Goal: Task Accomplishment & Management: Complete application form

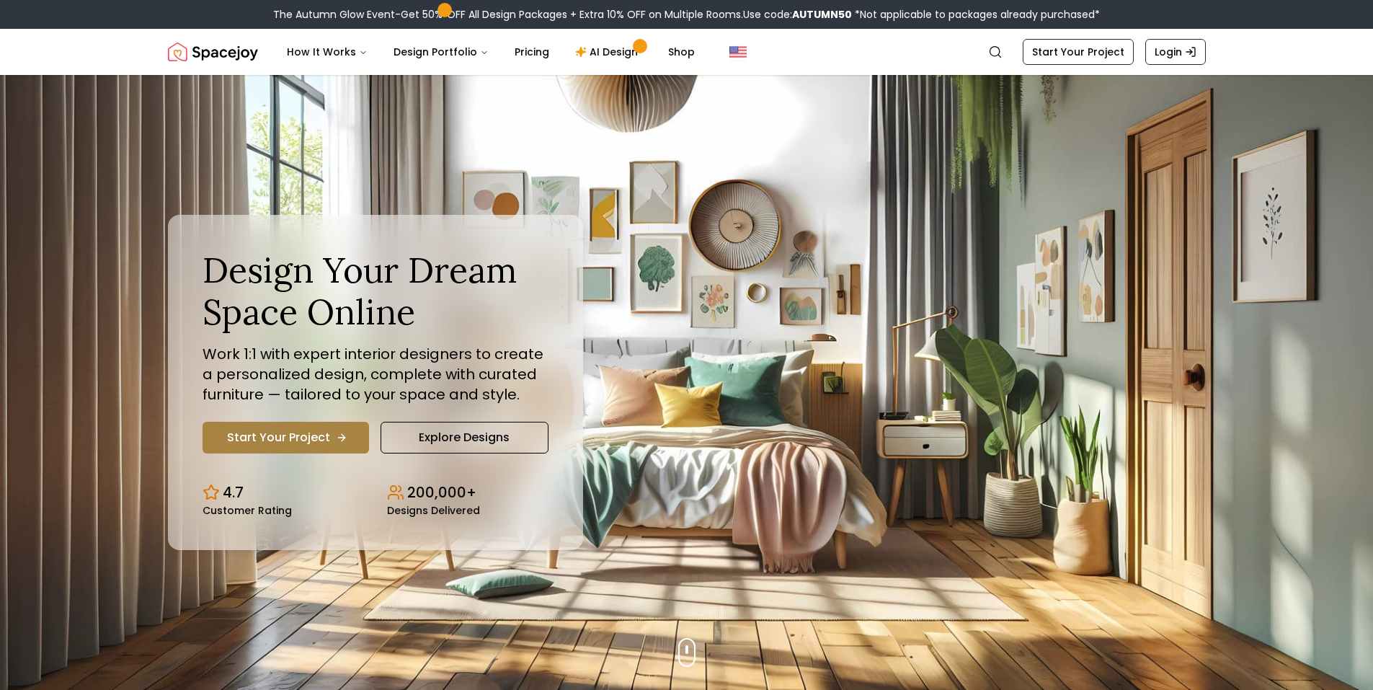
click at [273, 443] on link "Start Your Project" at bounding box center [286, 438] width 167 height 32
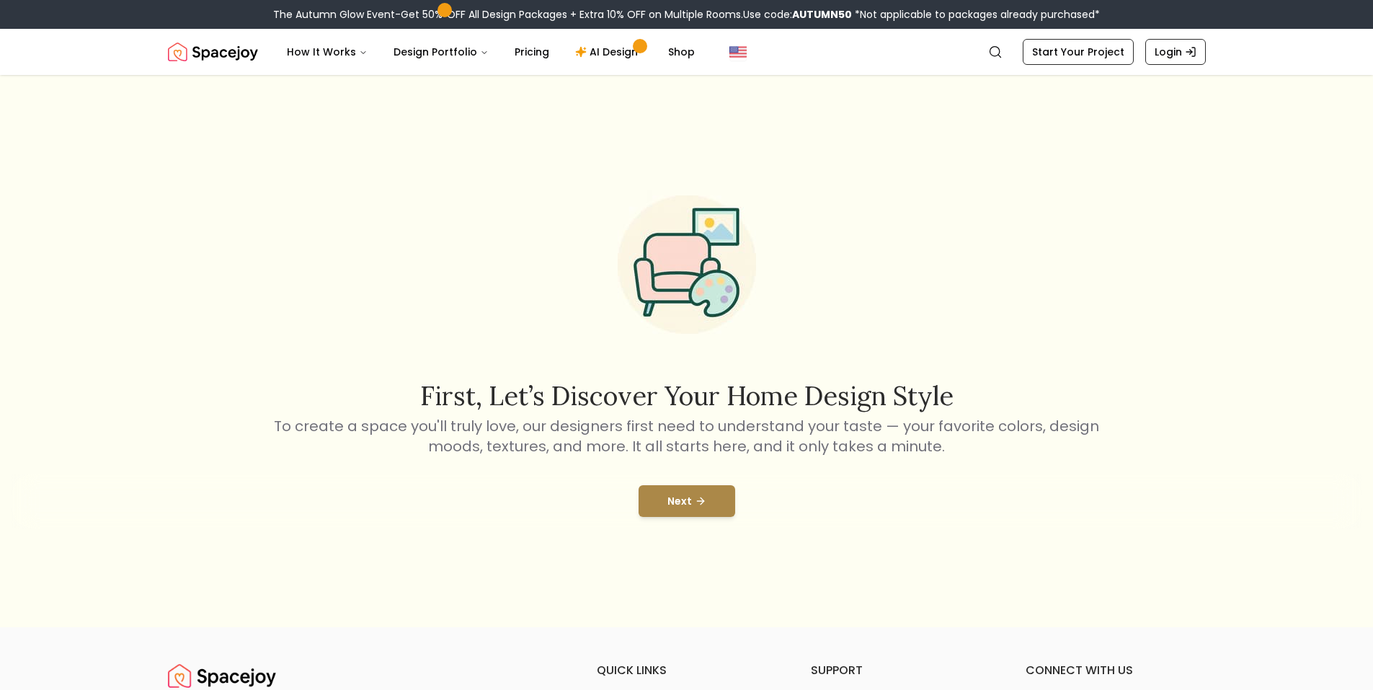
click at [693, 492] on button "Next" at bounding box center [687, 501] width 97 height 32
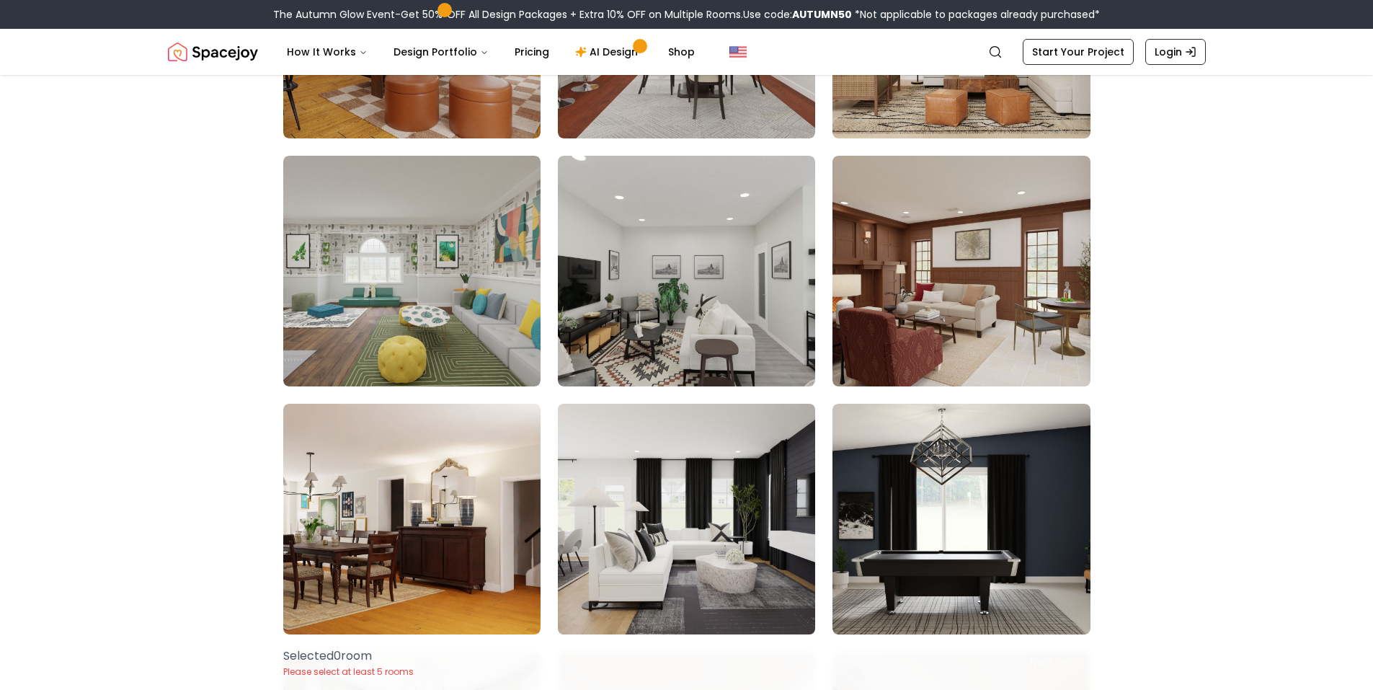
scroll to position [6560, 0]
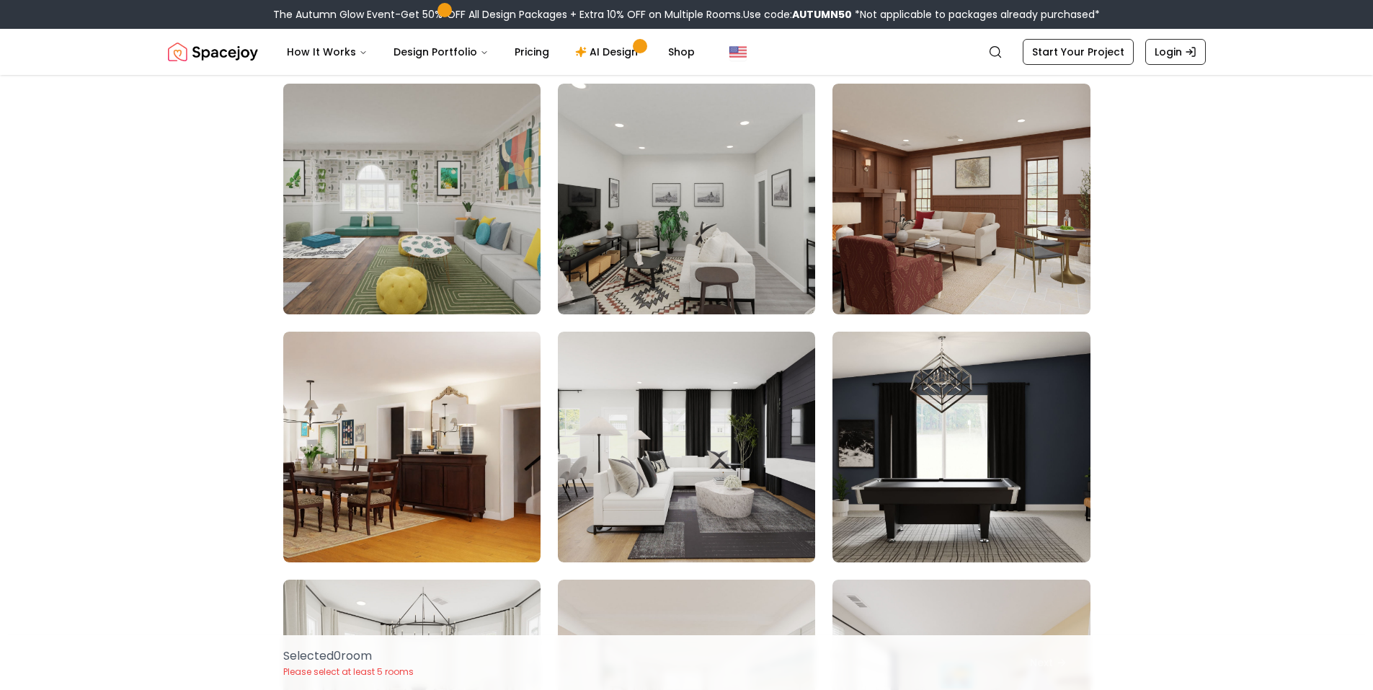
click at [433, 211] on img at bounding box center [412, 199] width 270 height 242
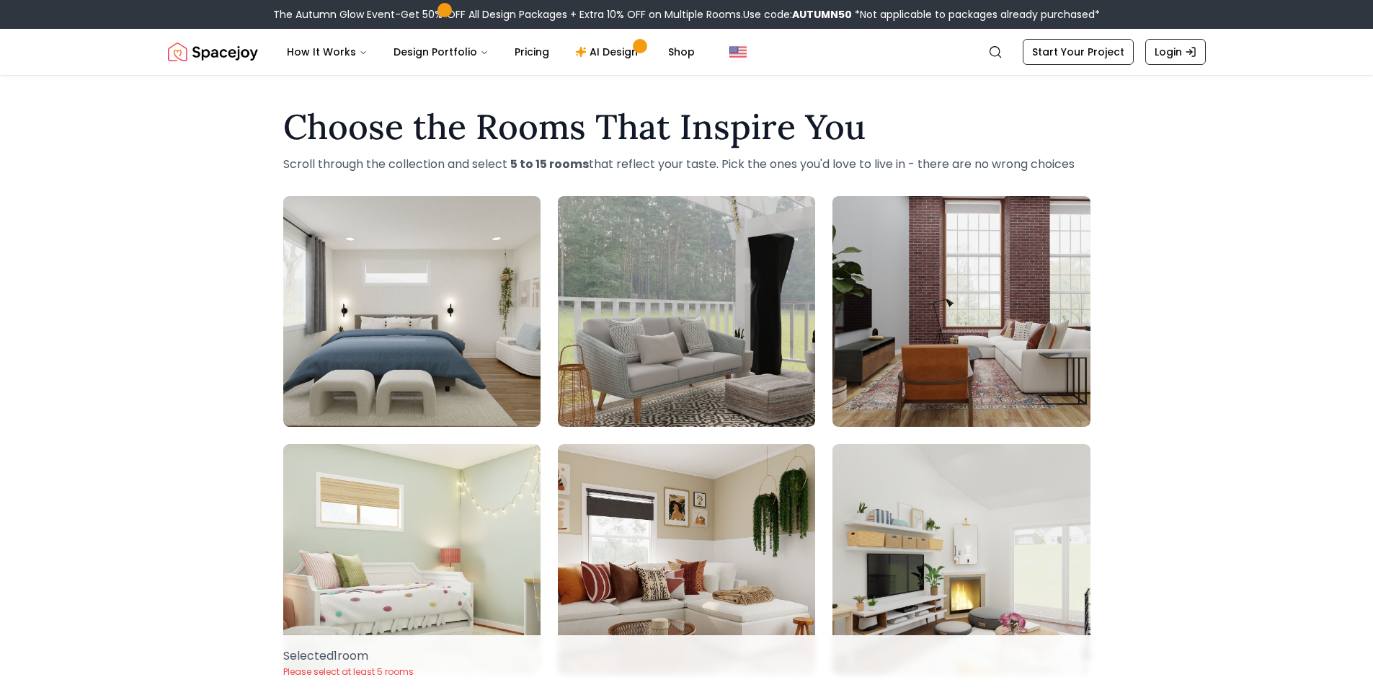
scroll to position [72, 0]
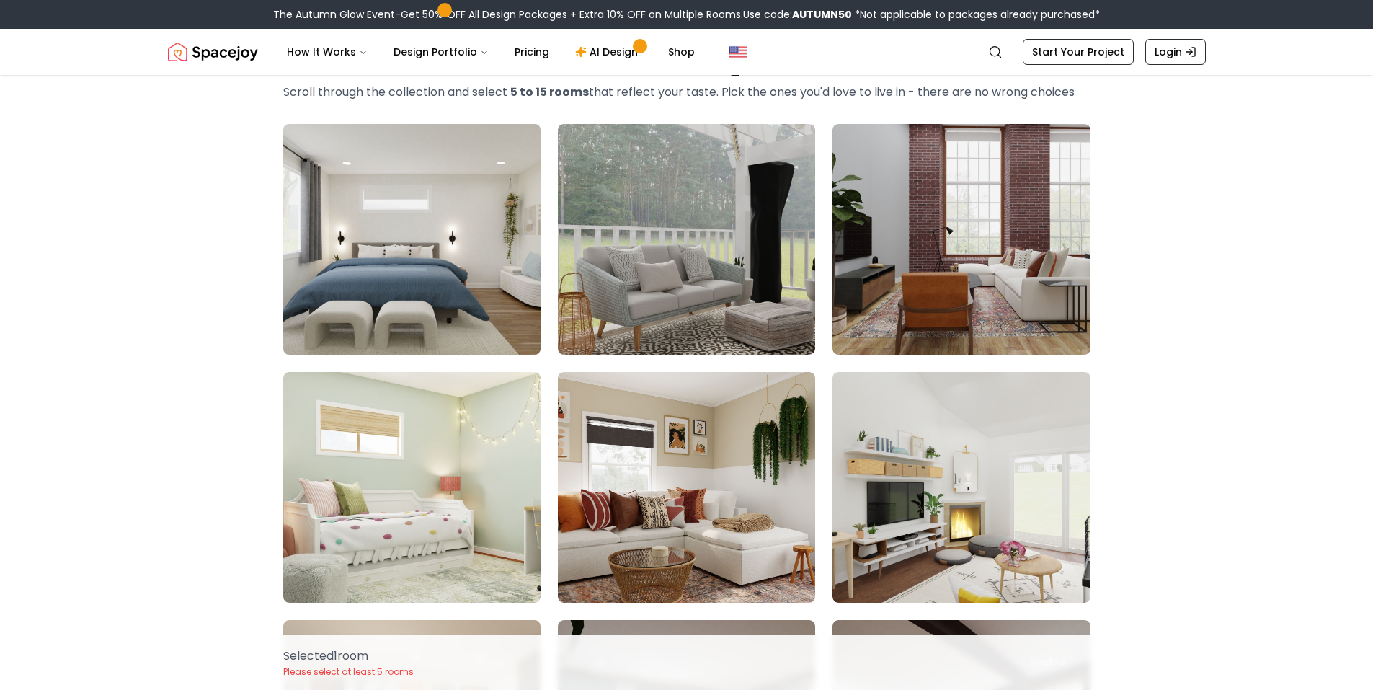
click at [478, 263] on img at bounding box center [412, 239] width 270 height 242
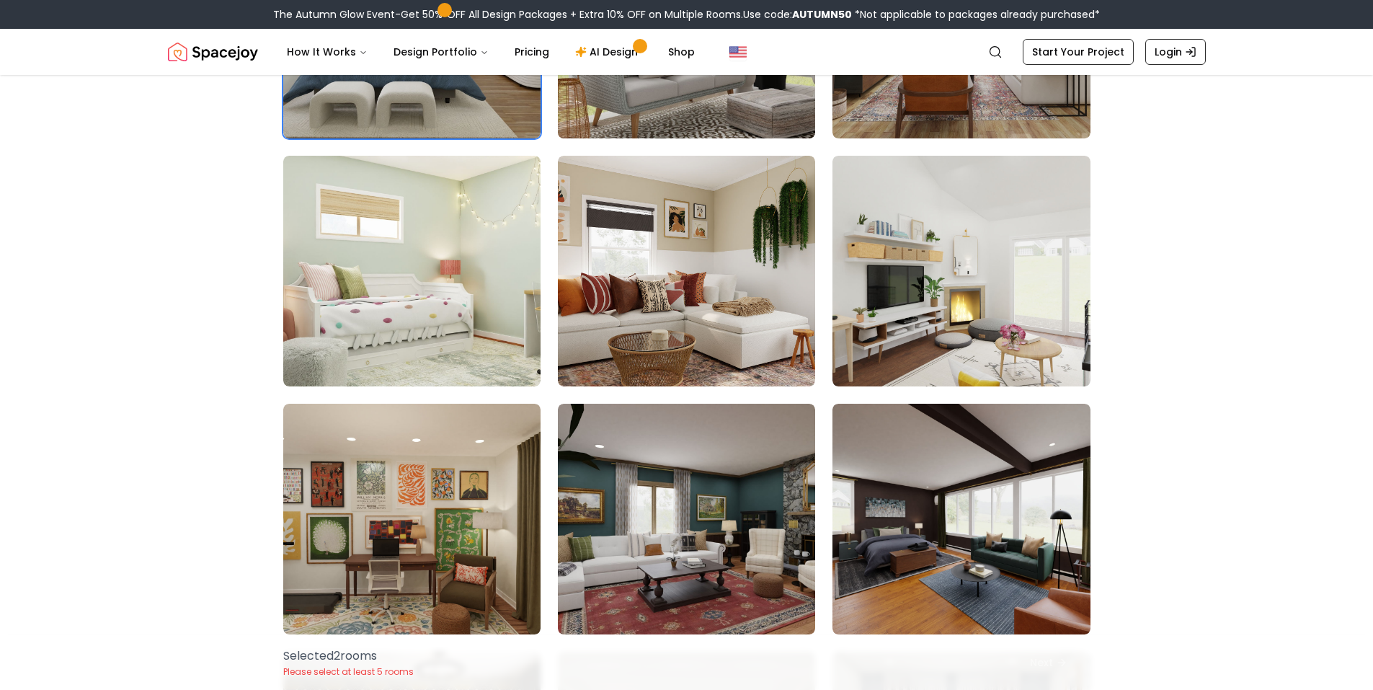
scroll to position [360, 0]
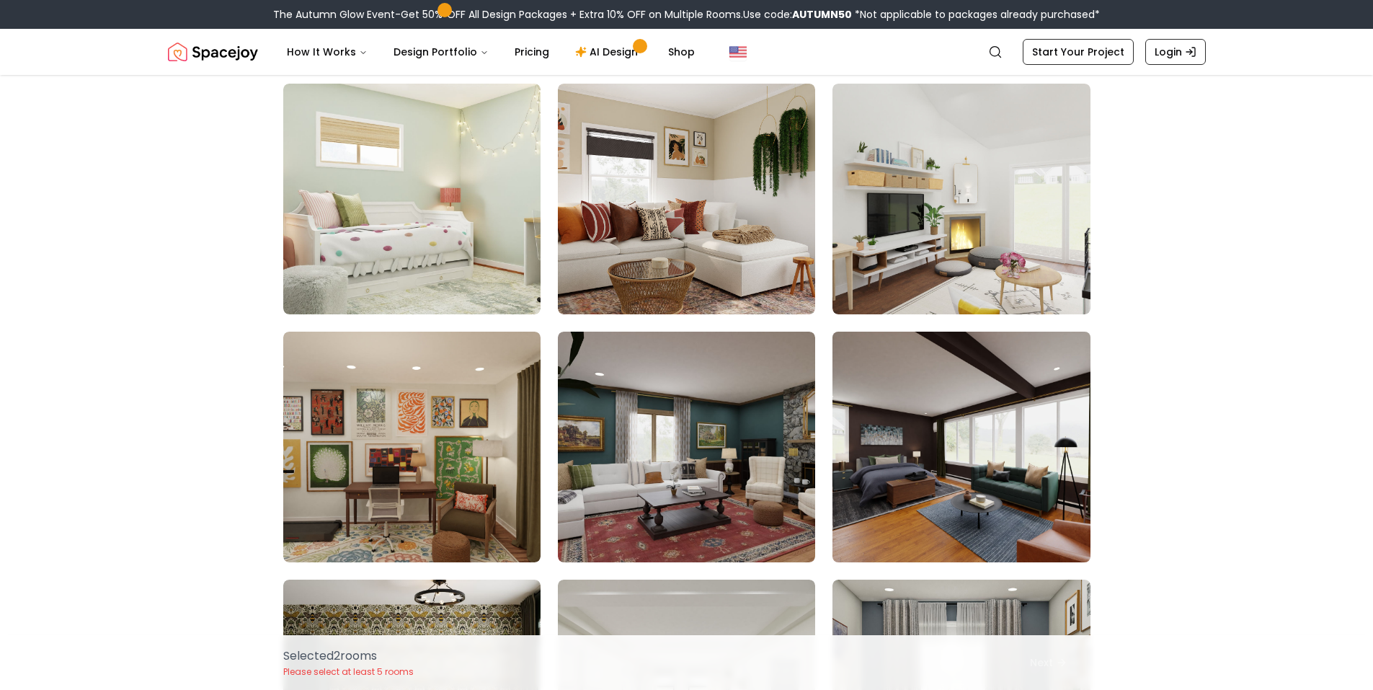
click at [880, 448] on img at bounding box center [961, 447] width 270 height 242
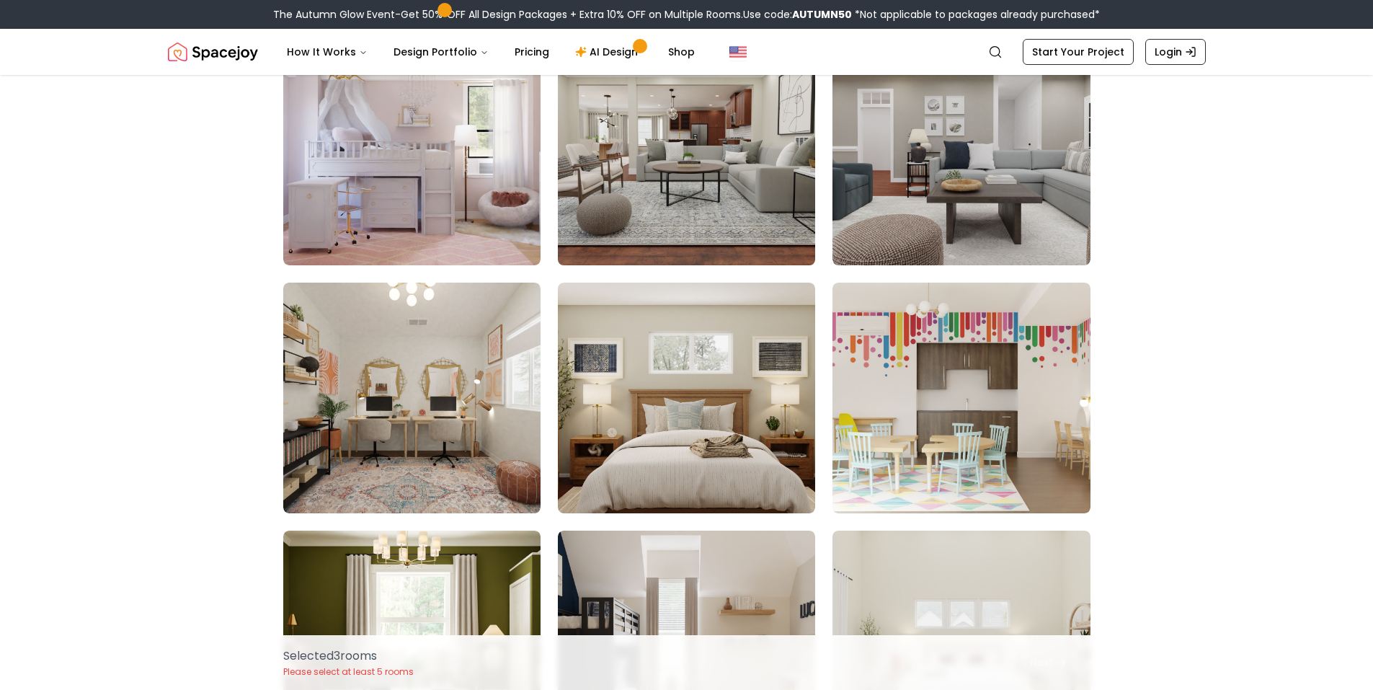
scroll to position [1081, 0]
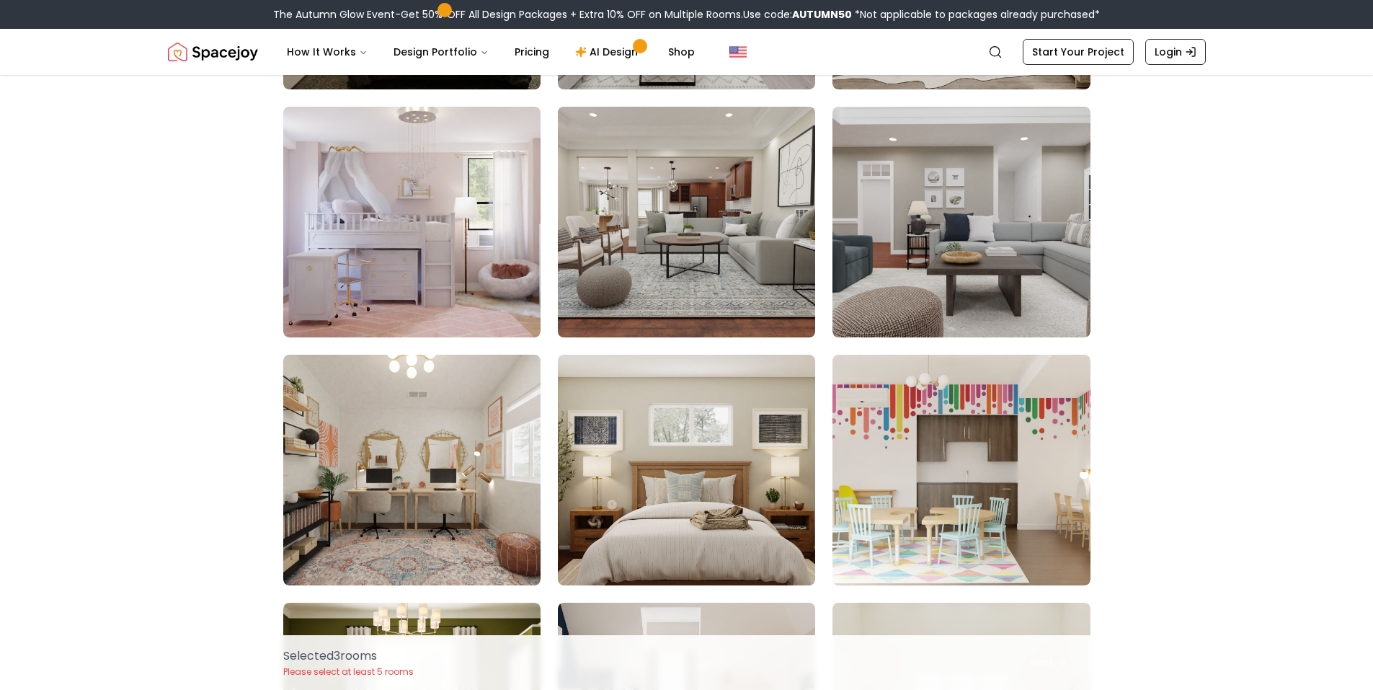
click at [733, 217] on img at bounding box center [687, 222] width 270 height 242
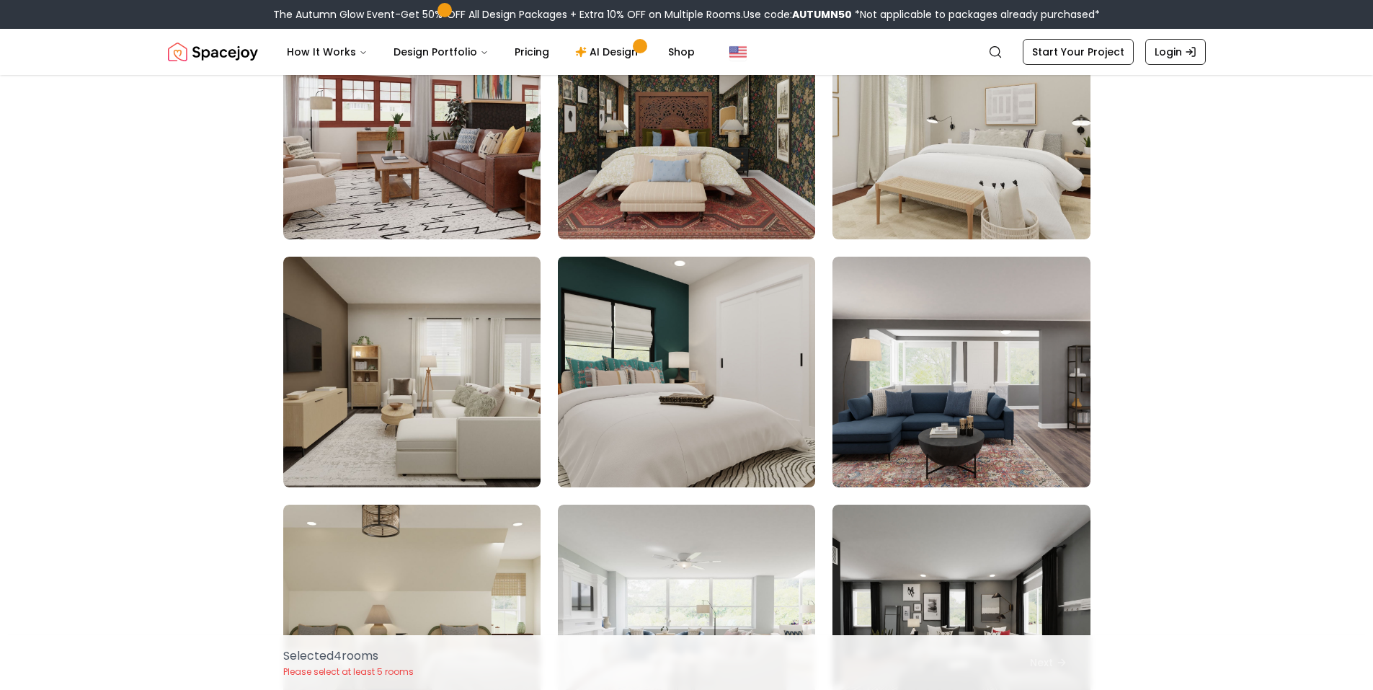
scroll to position [2812, 0]
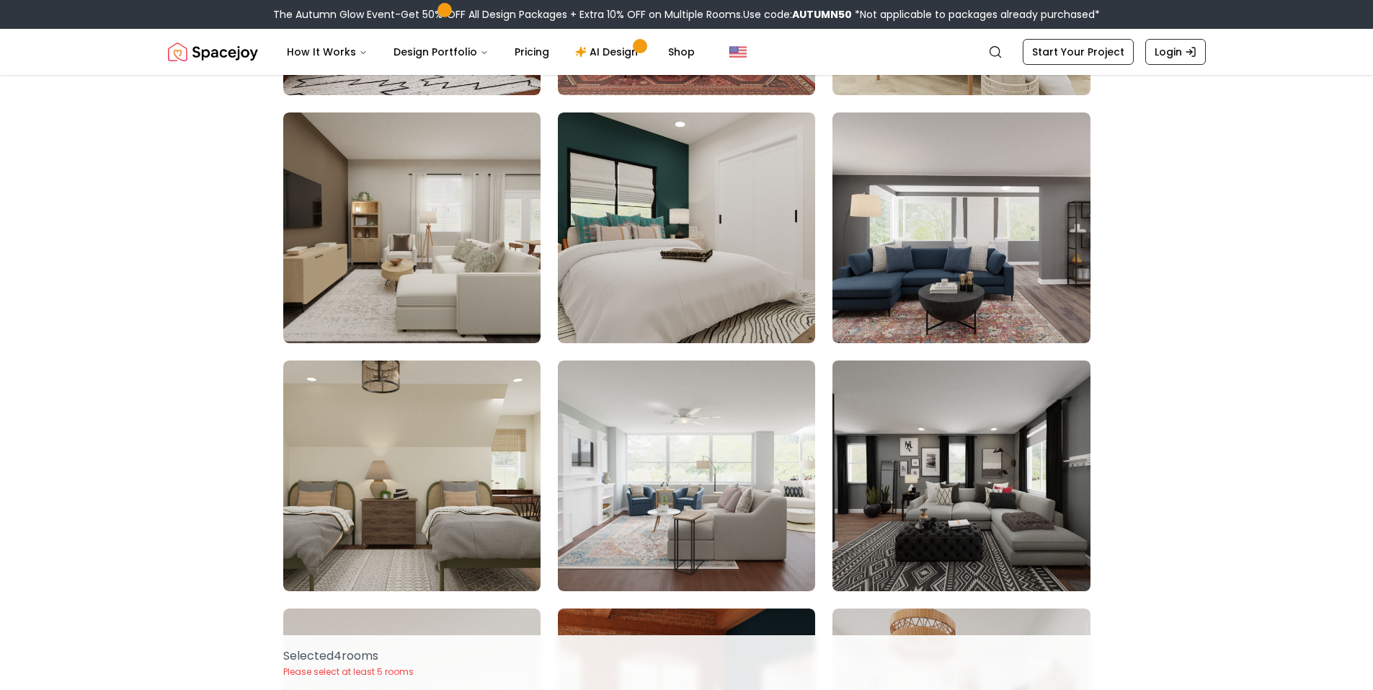
click at [939, 450] on img at bounding box center [961, 476] width 270 height 242
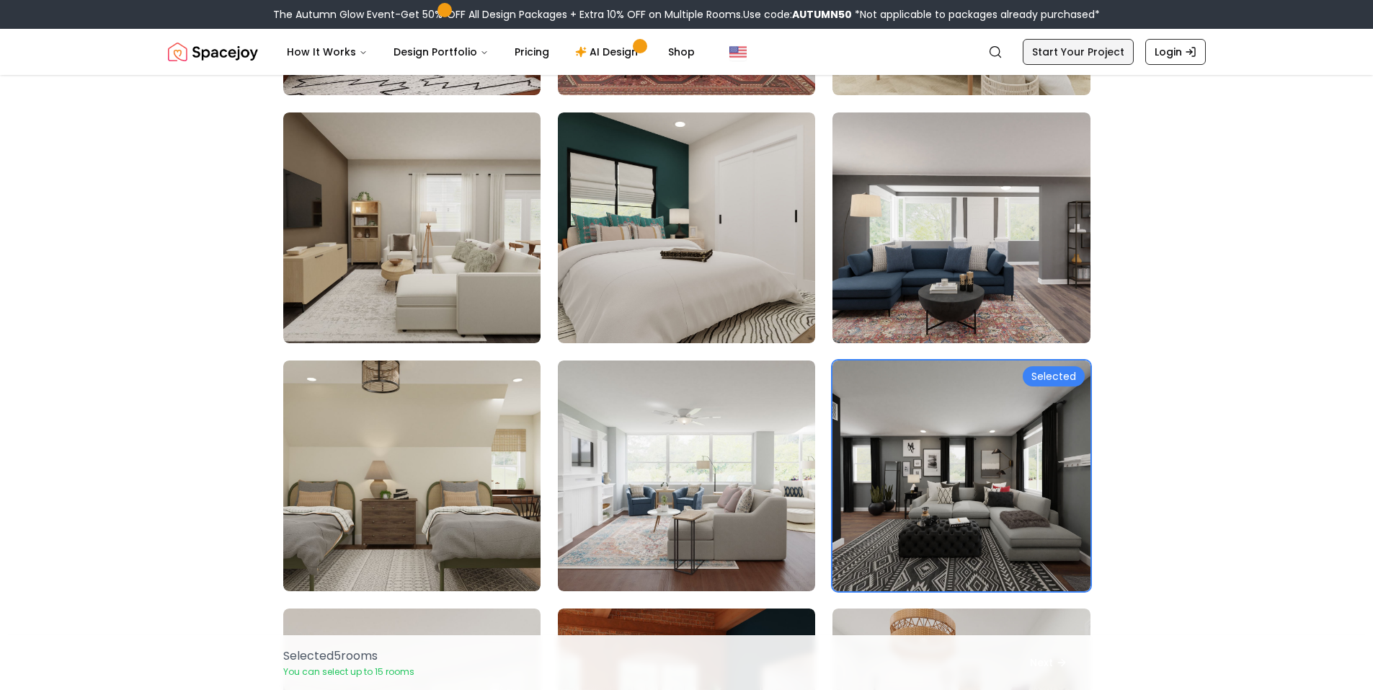
click at [1080, 48] on link "Start Your Project" at bounding box center [1078, 52] width 111 height 26
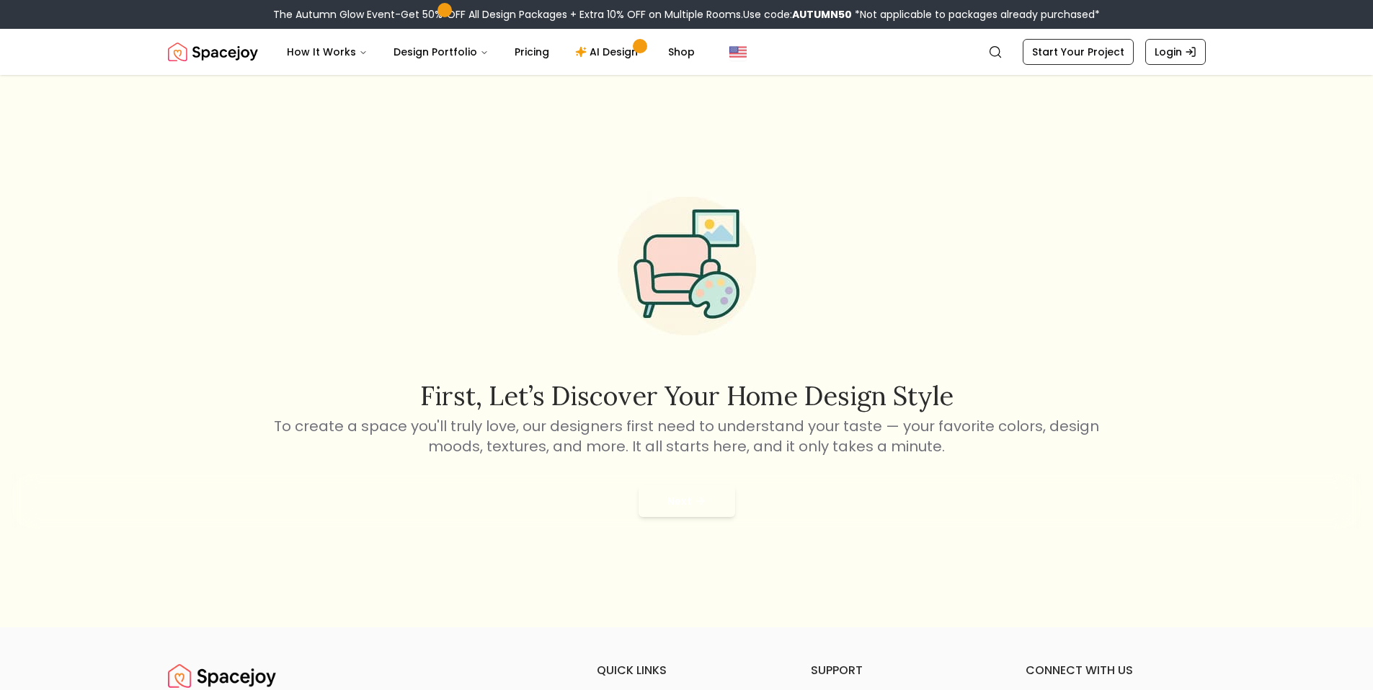
click at [630, 423] on p "To create a space you'll truly love, our designers first need to understand you…" at bounding box center [687, 436] width 830 height 40
click at [691, 256] on img at bounding box center [687, 262] width 185 height 185
click at [692, 397] on h2 "First, let’s discover your home design style" at bounding box center [687, 395] width 830 height 29
click at [691, 418] on p "To create a space you'll truly love, our designers first need to understand you…" at bounding box center [687, 436] width 830 height 40
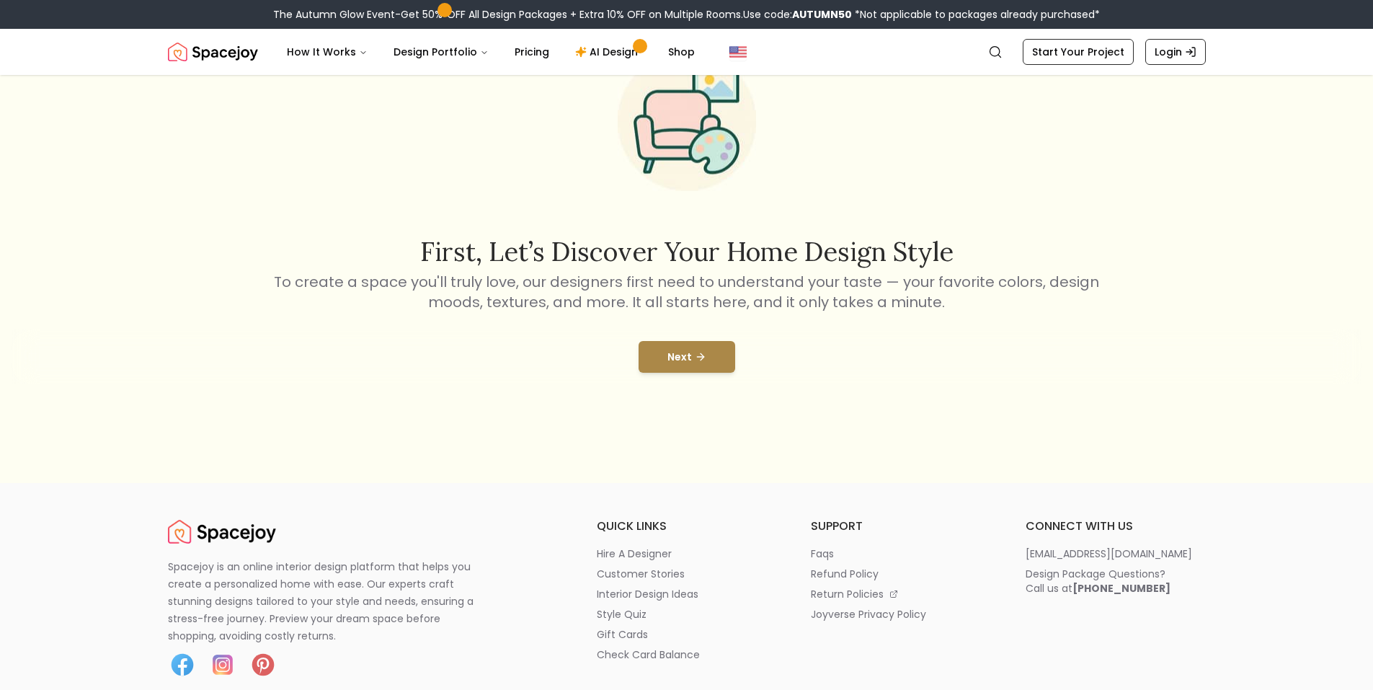
click at [673, 358] on button "Next" at bounding box center [687, 357] width 97 height 32
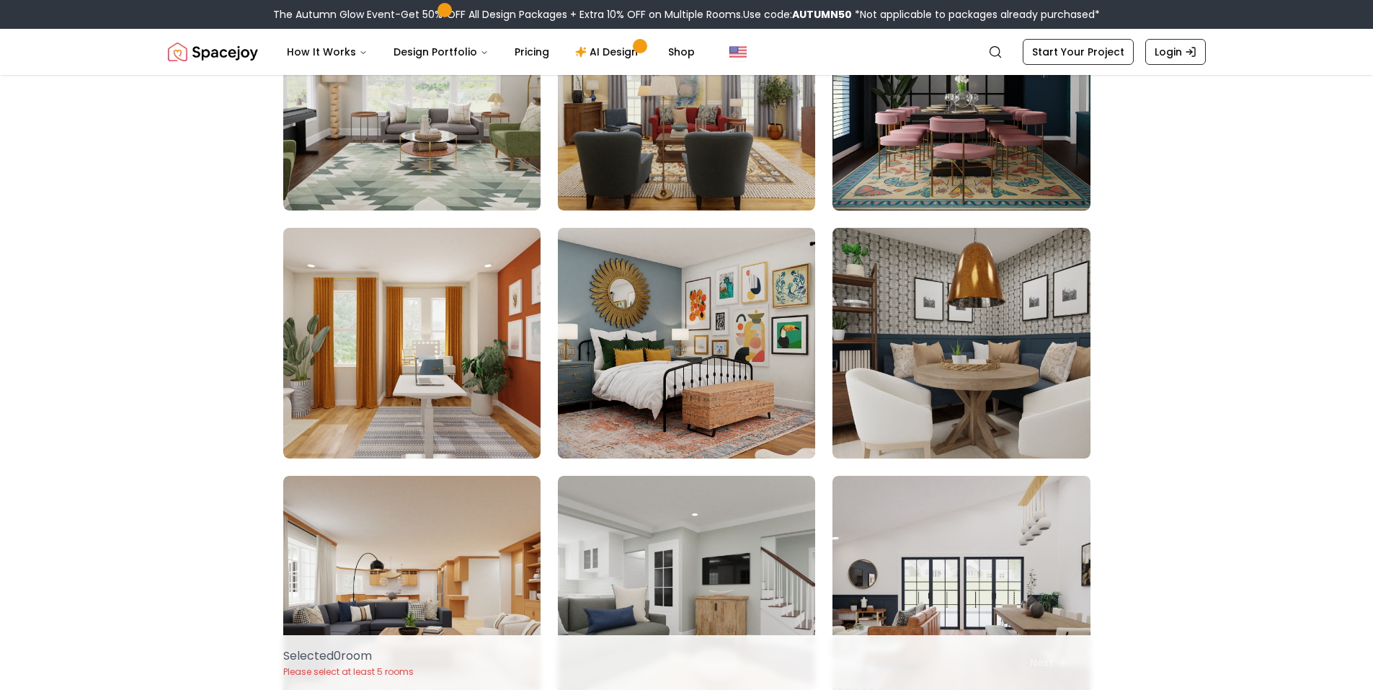
scroll to position [288, 0]
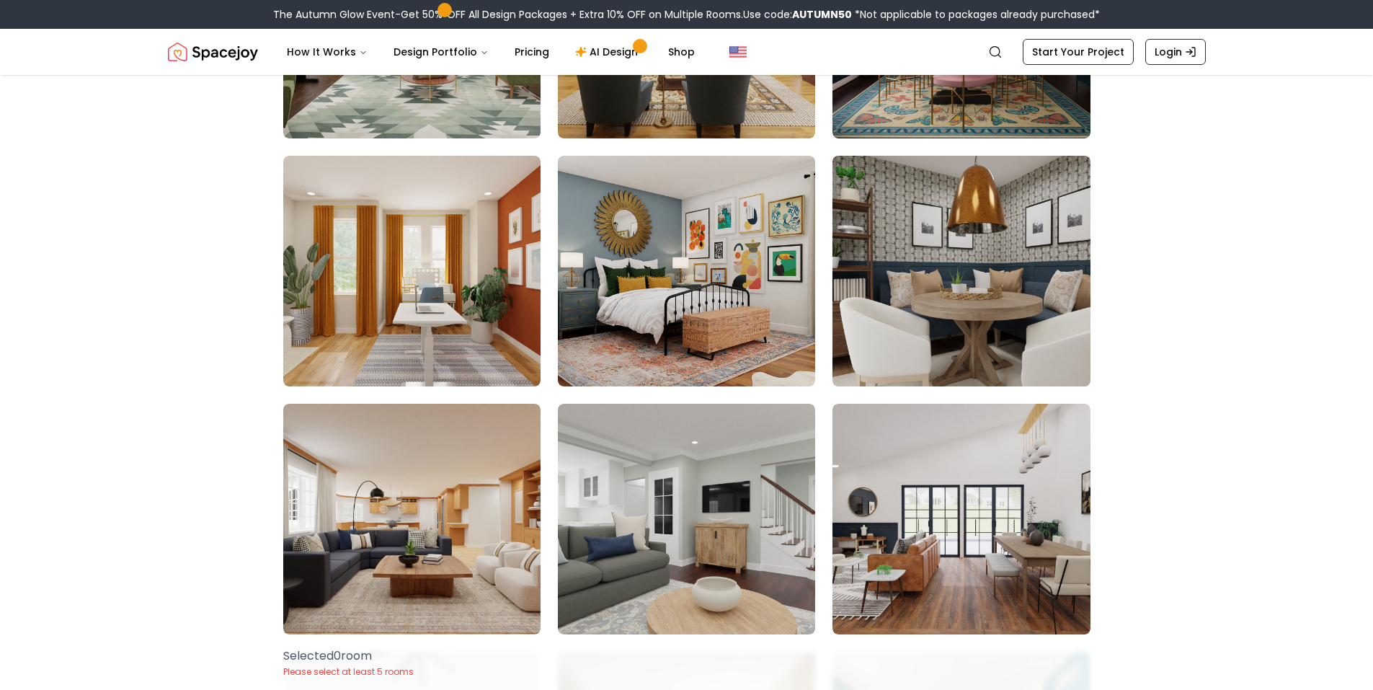
click at [864, 252] on img at bounding box center [961, 271] width 270 height 242
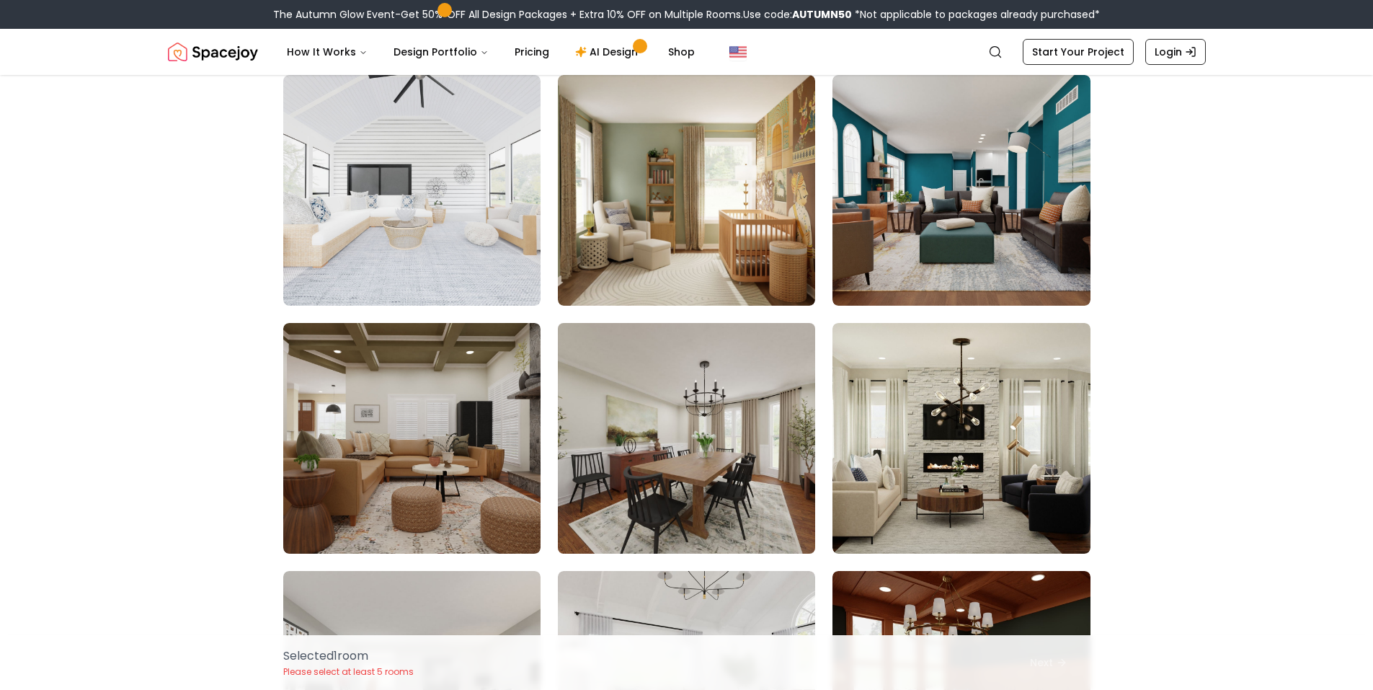
scroll to position [1009, 0]
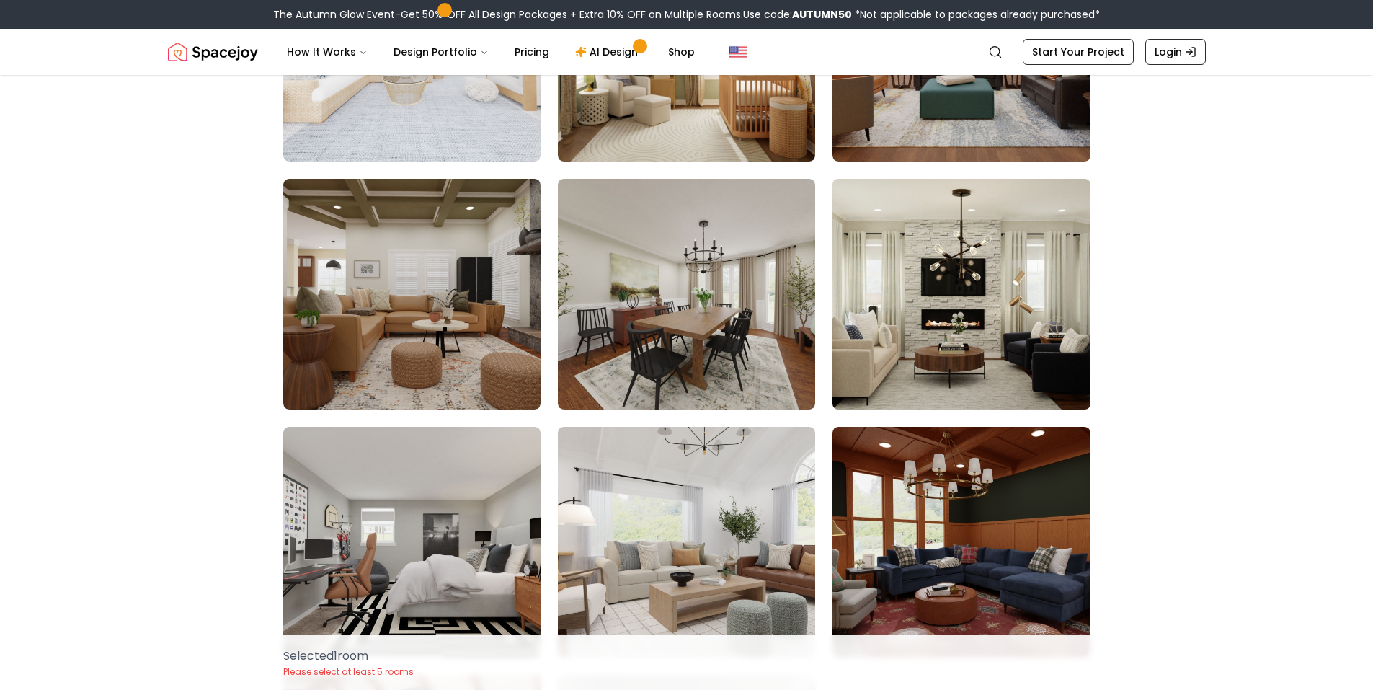
click at [891, 285] on img at bounding box center [961, 294] width 270 height 242
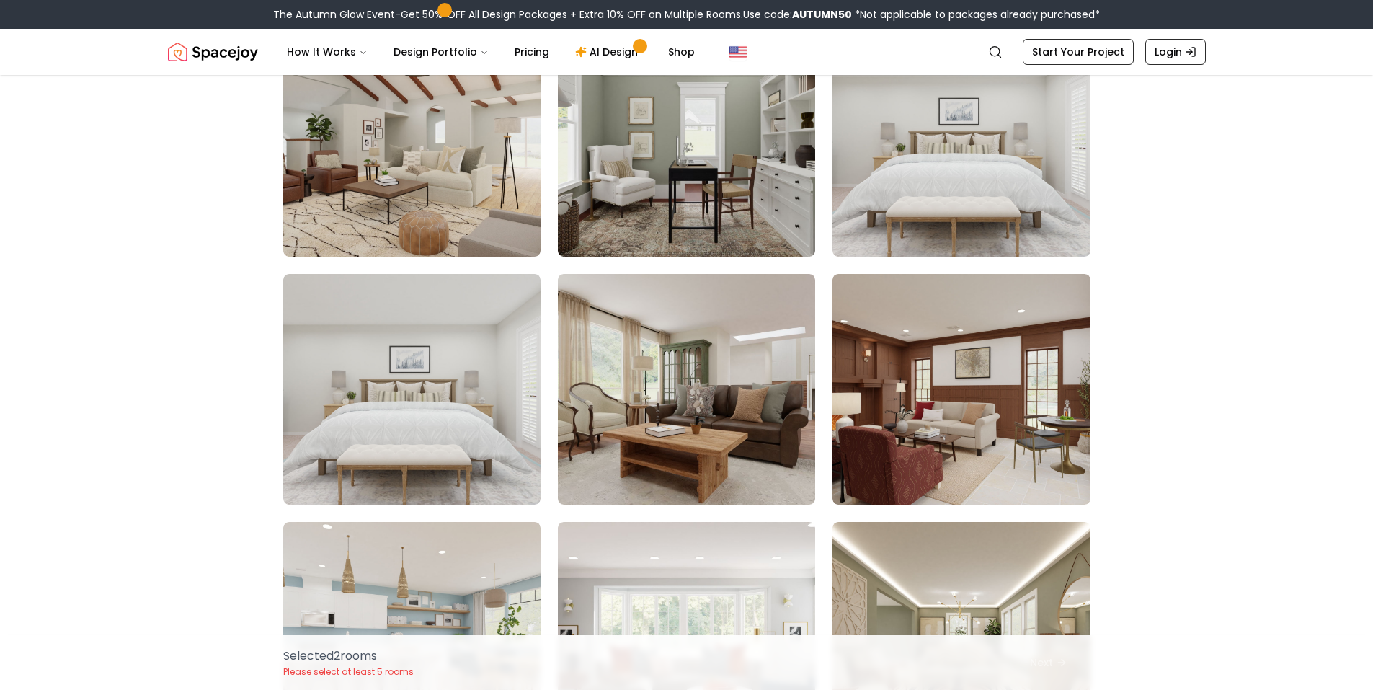
scroll to position [2091, 0]
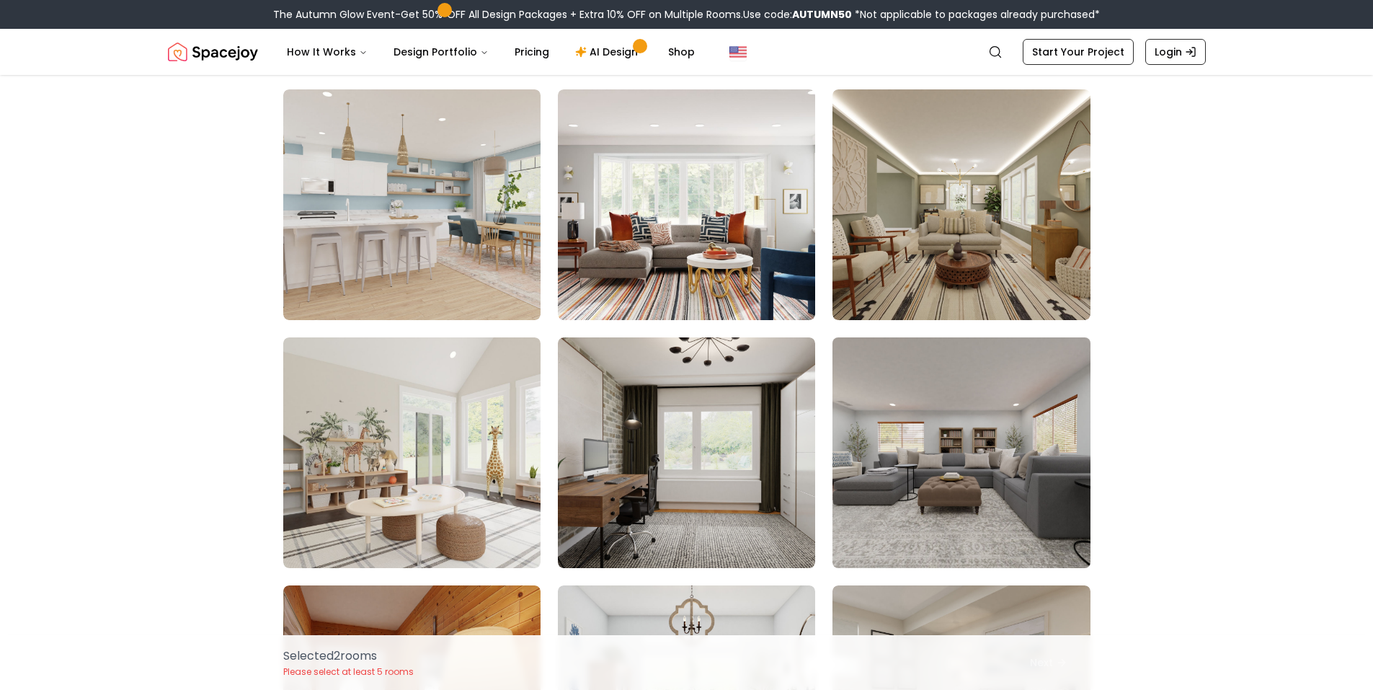
click at [887, 414] on img at bounding box center [961, 453] width 270 height 242
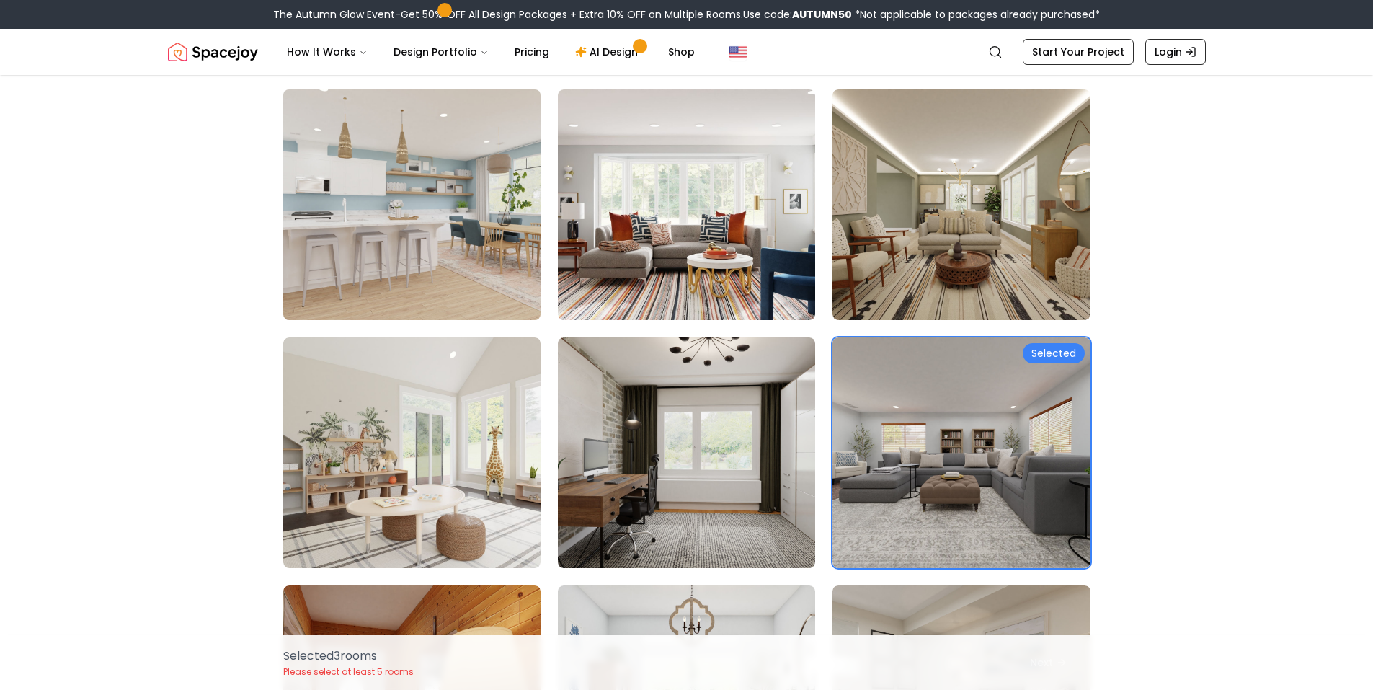
click at [471, 311] on img at bounding box center [412, 205] width 270 height 242
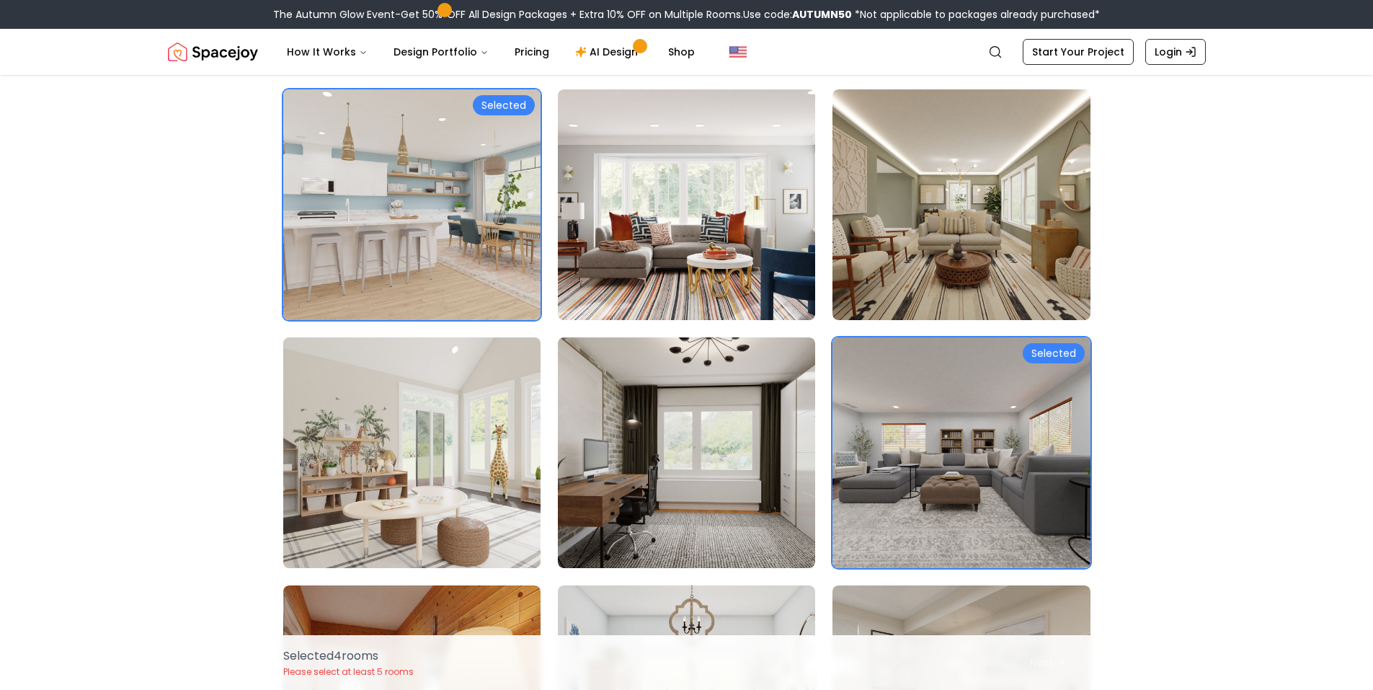
click at [463, 381] on img at bounding box center [412, 453] width 270 height 242
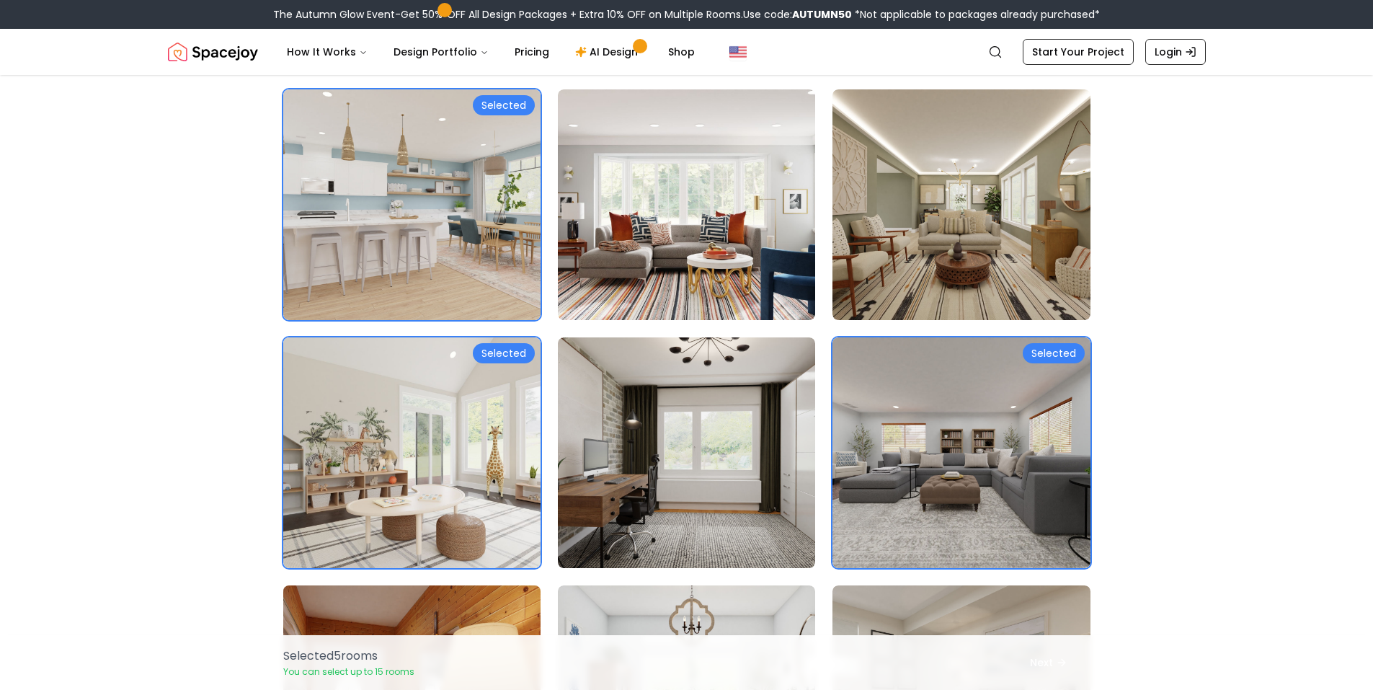
scroll to position [2451, 0]
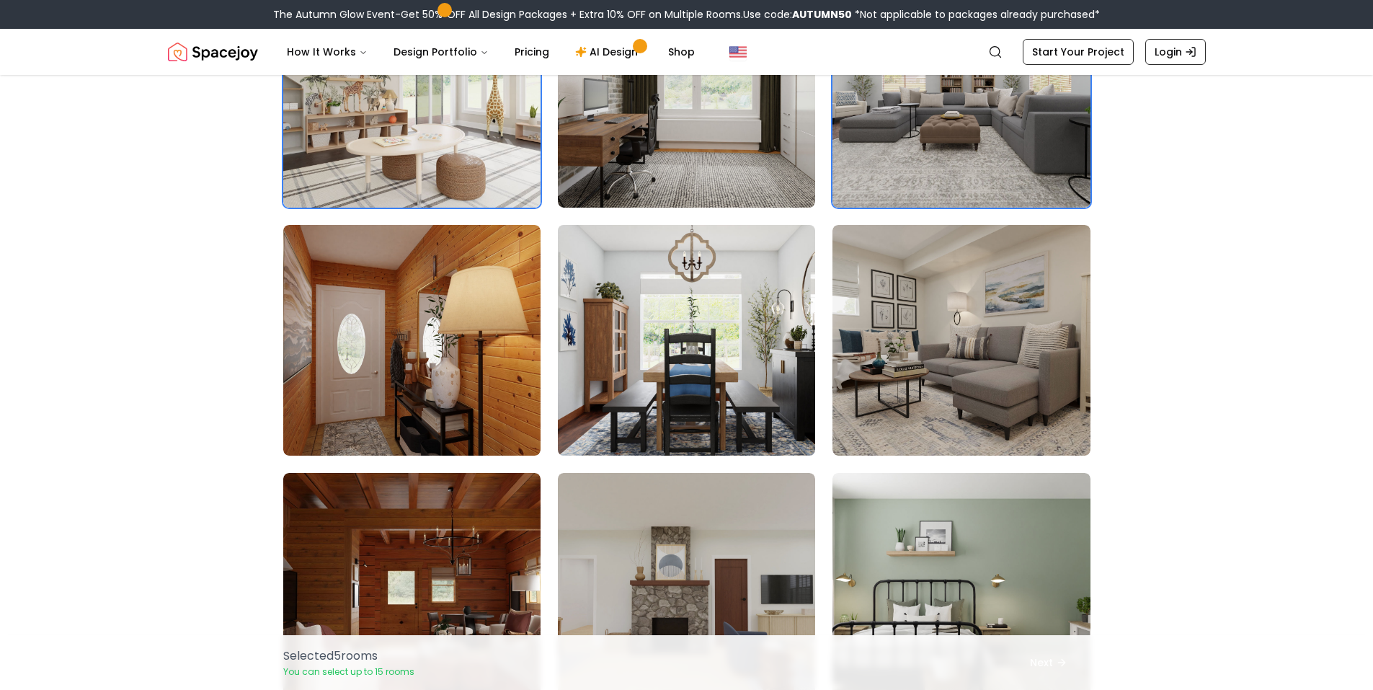
click at [686, 391] on img at bounding box center [687, 340] width 270 height 242
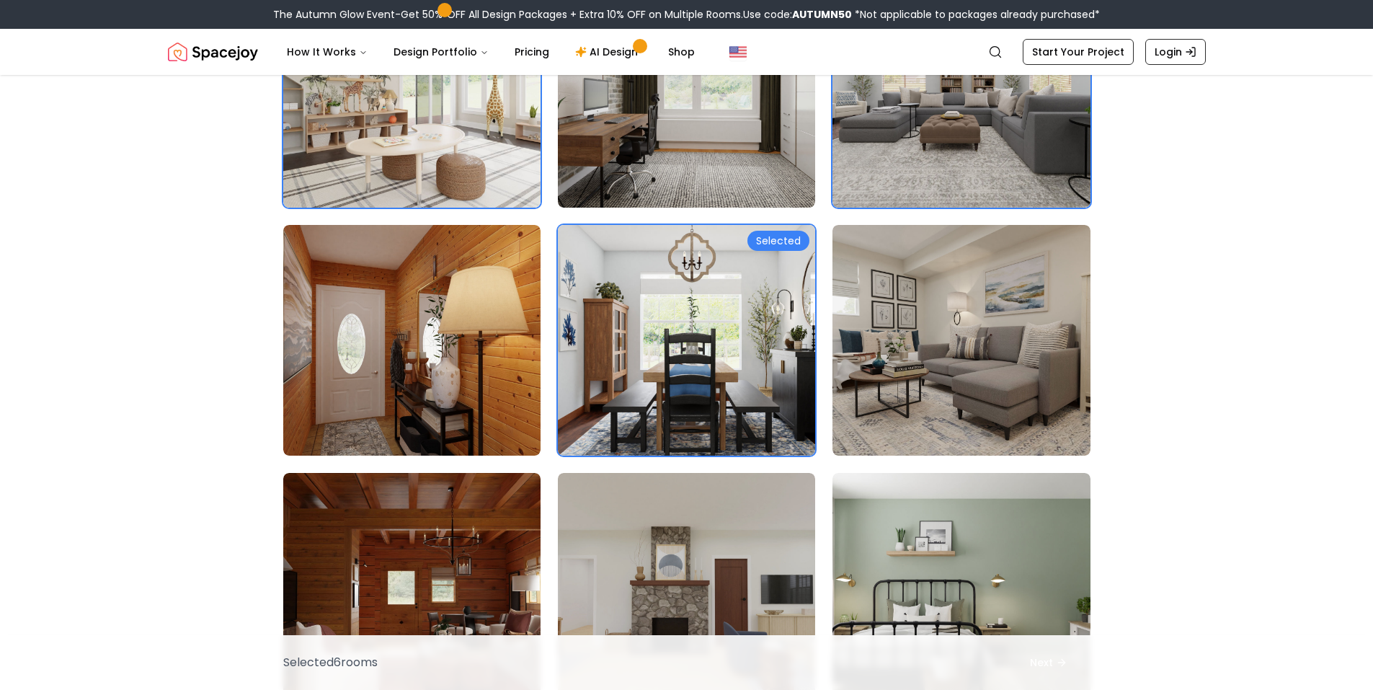
click at [686, 391] on img at bounding box center [687, 340] width 270 height 242
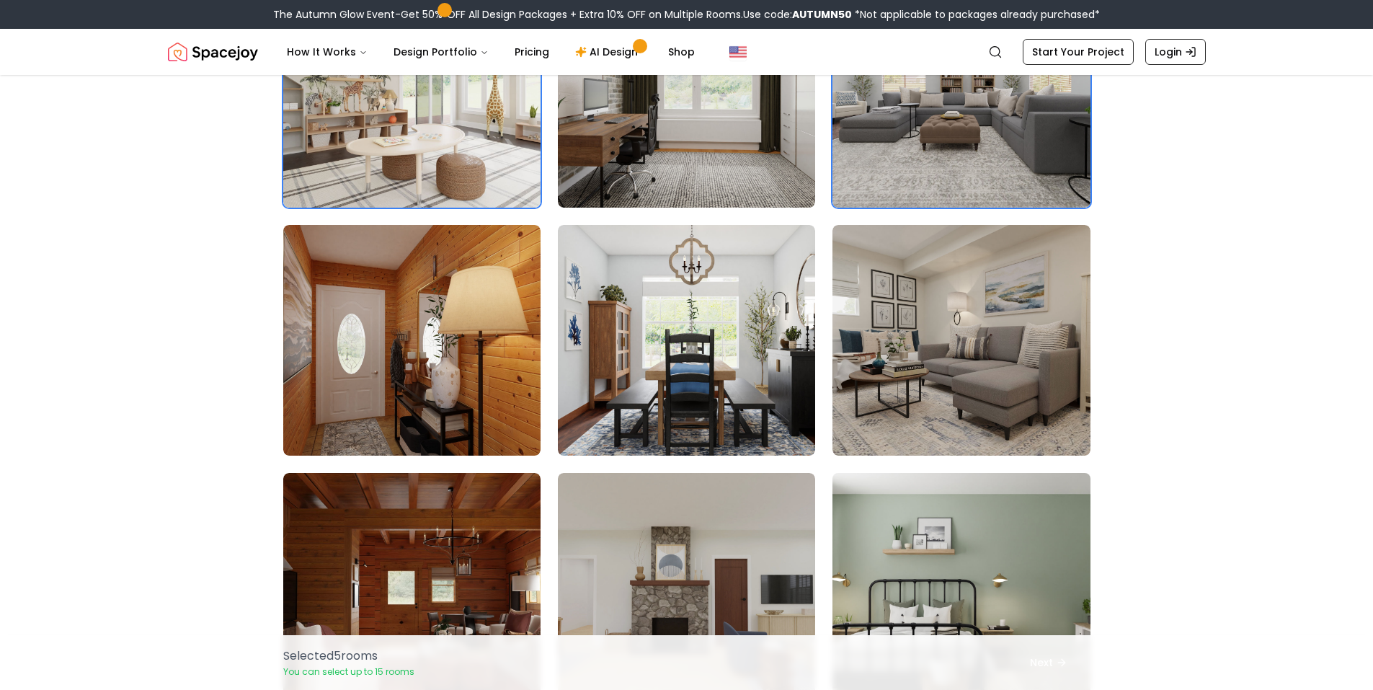
scroll to position [2667, 0]
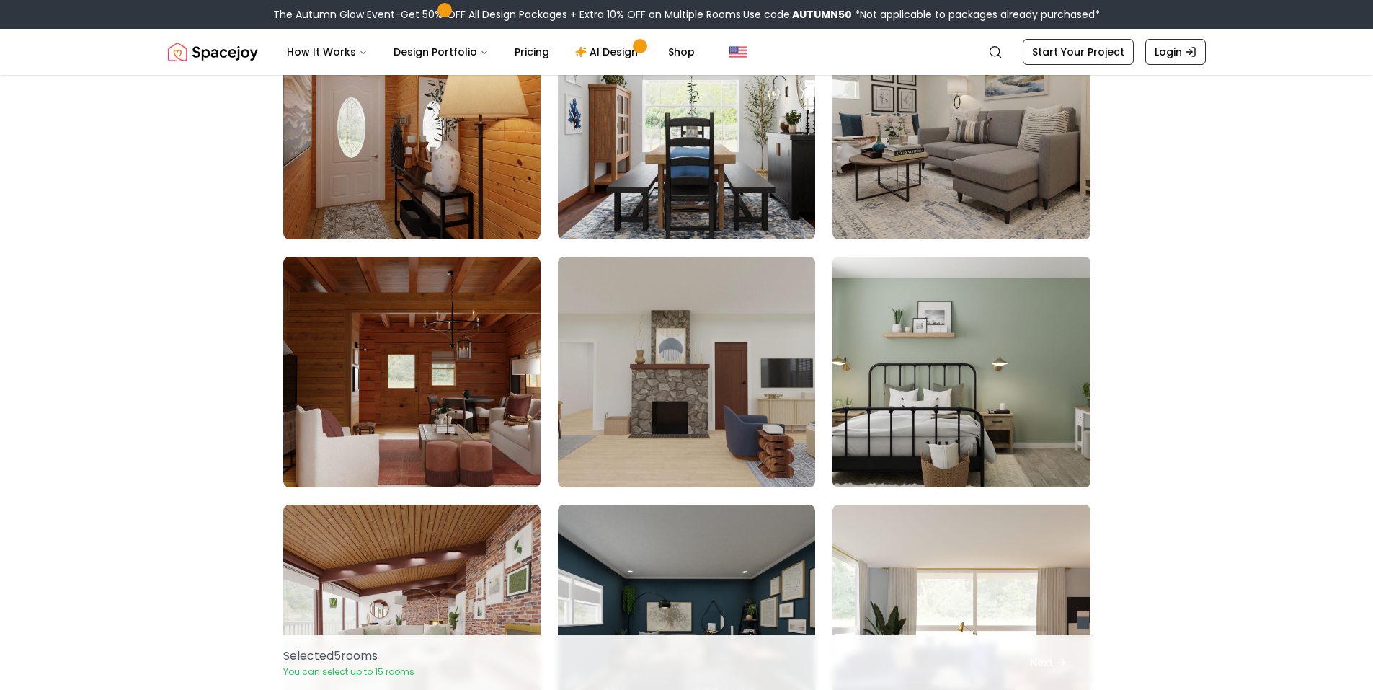
click at [861, 352] on img at bounding box center [961, 372] width 270 height 242
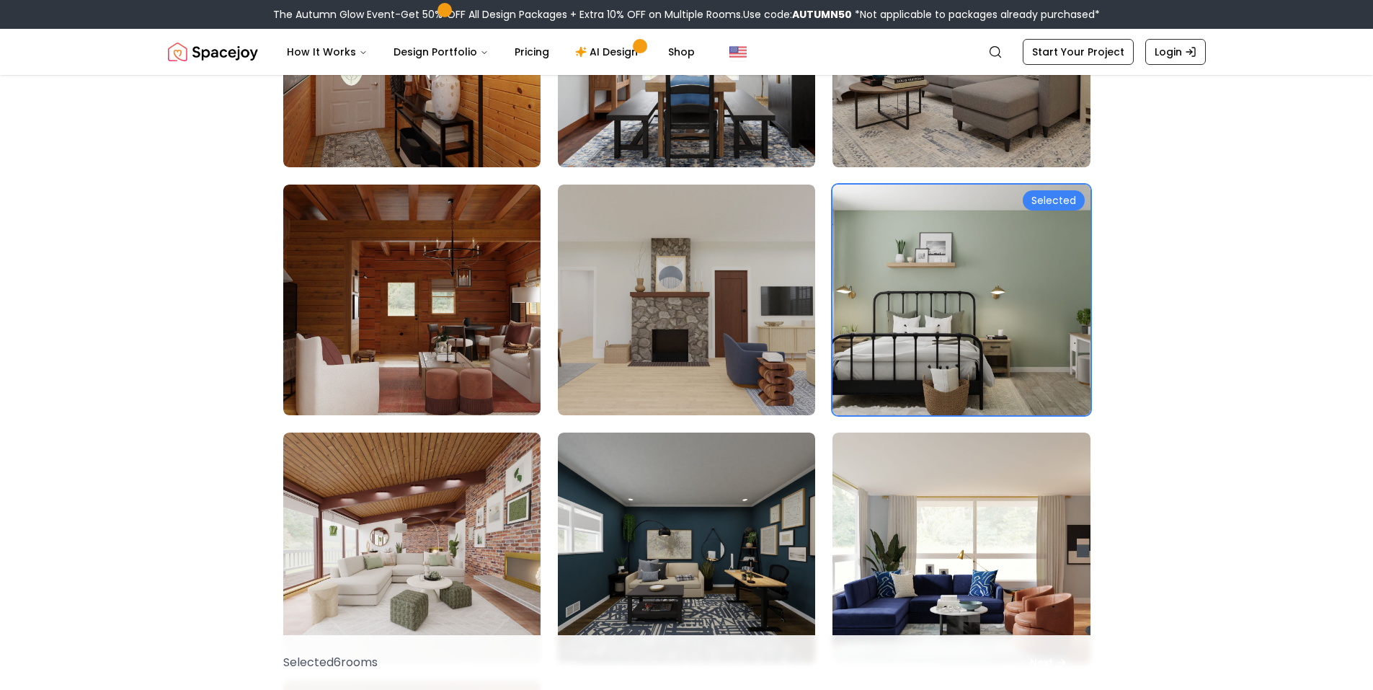
scroll to position [3028, 0]
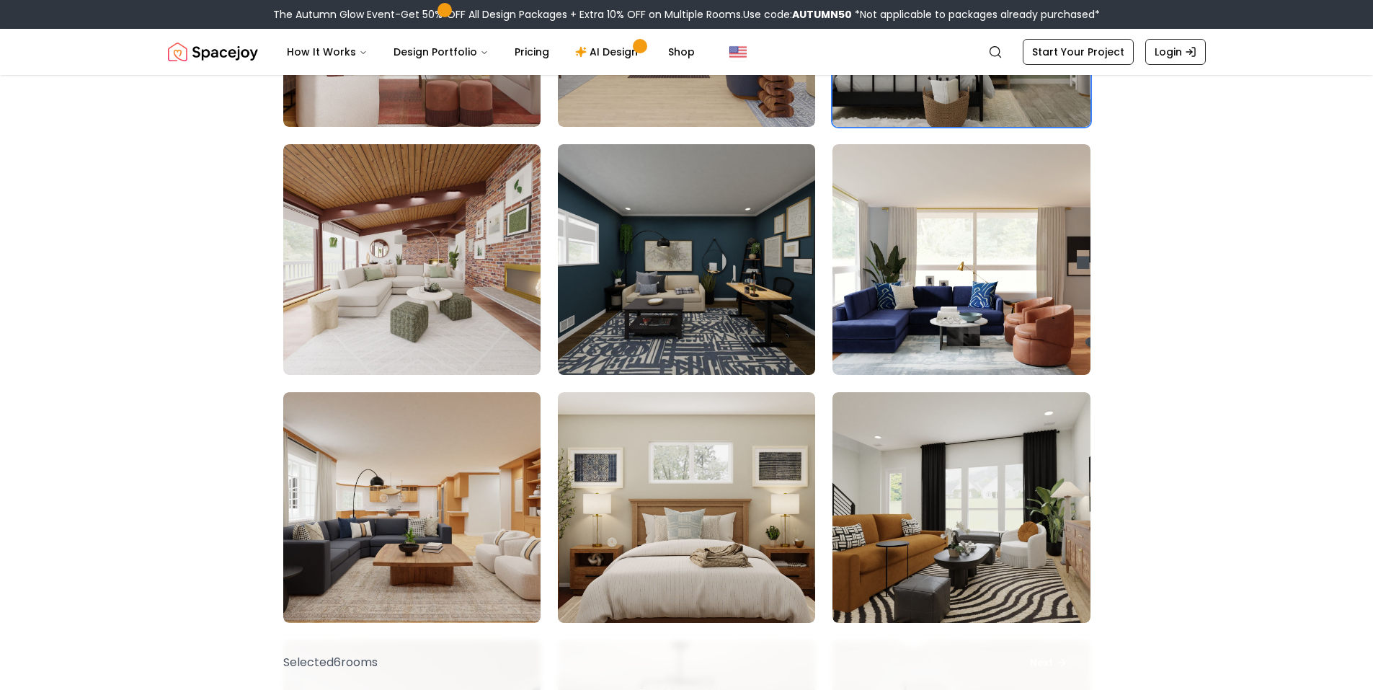
click at [729, 291] on img at bounding box center [687, 259] width 270 height 242
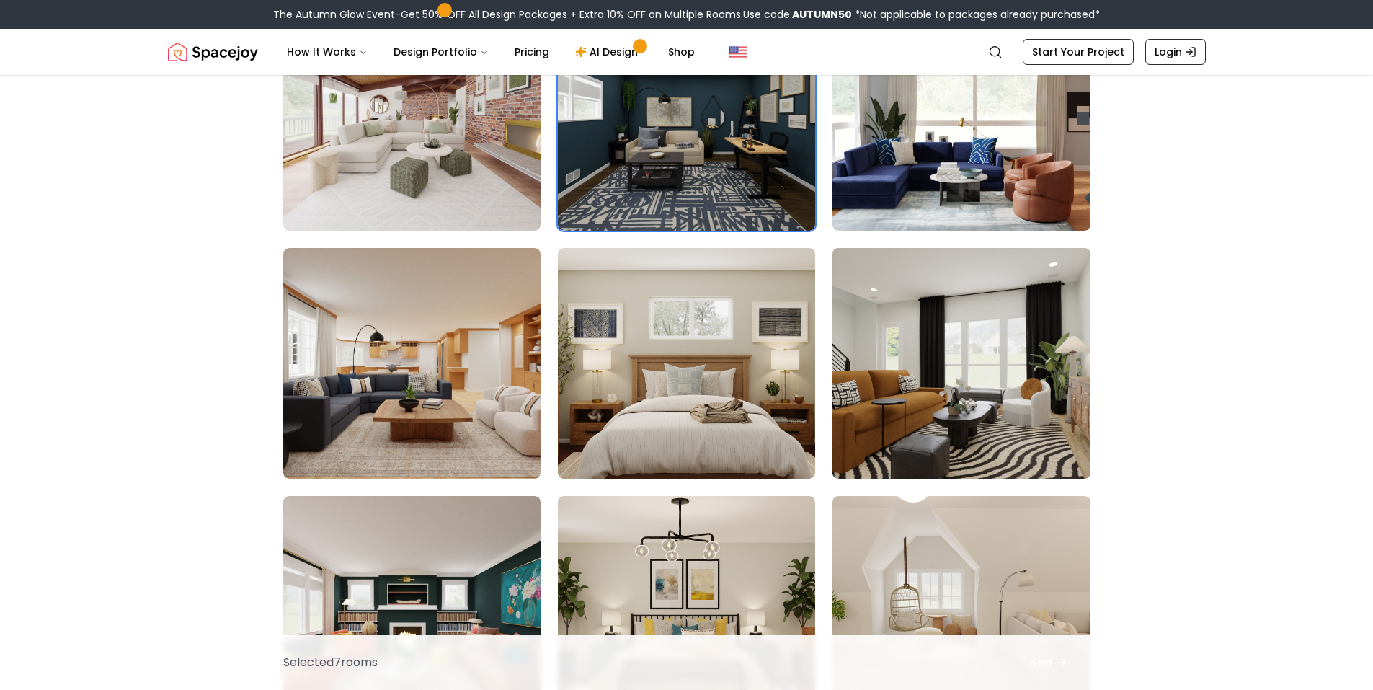
scroll to position [3244, 0]
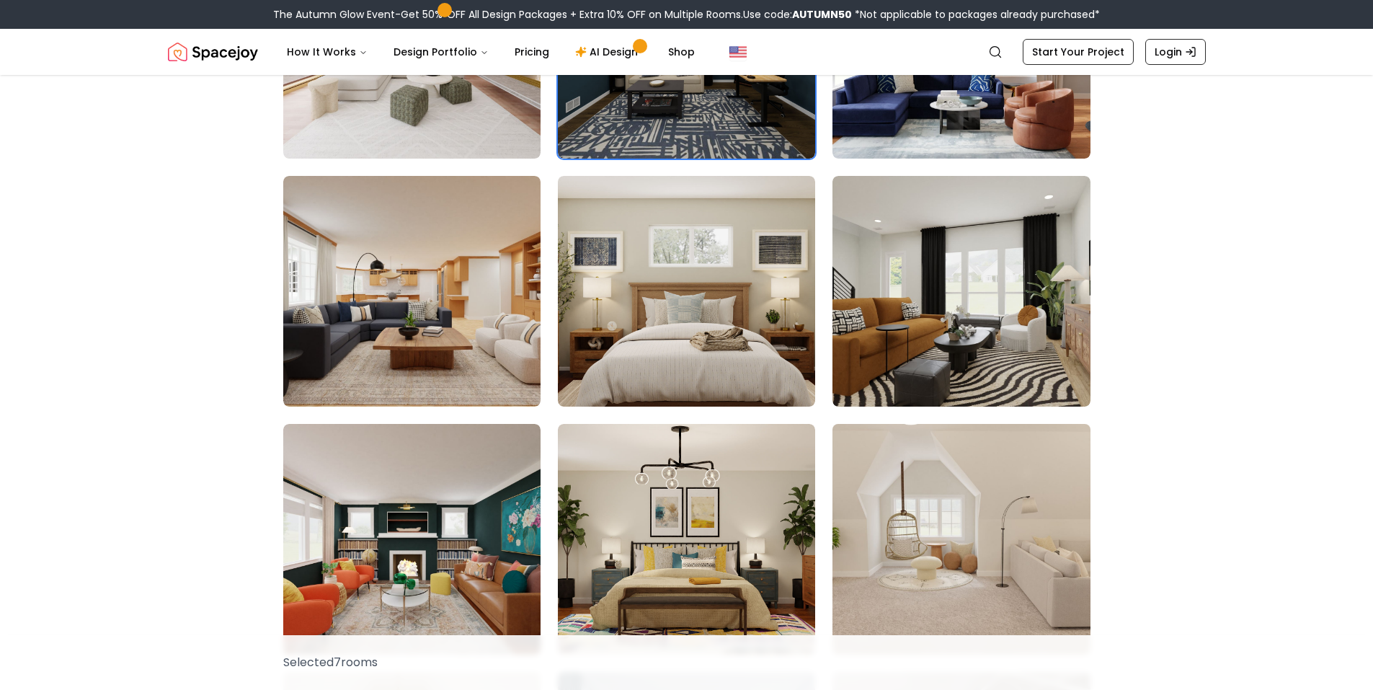
click at [931, 503] on img at bounding box center [961, 539] width 270 height 242
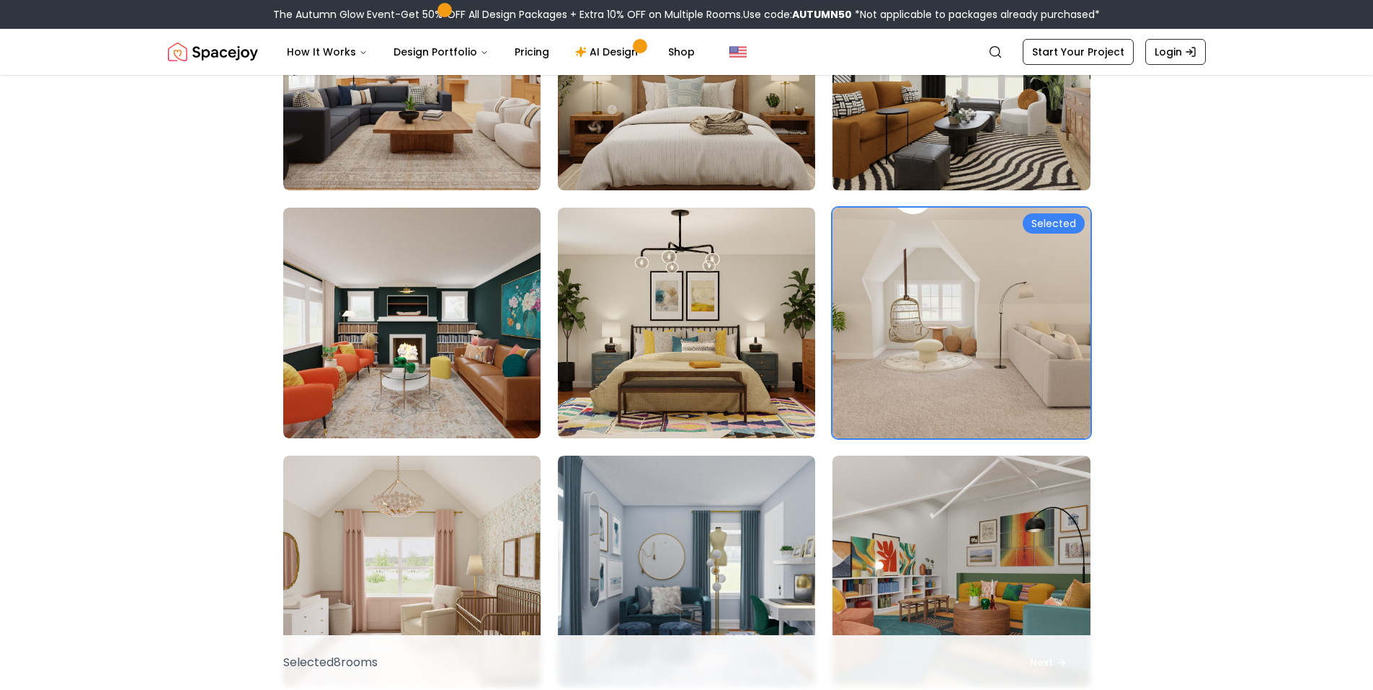
scroll to position [3677, 0]
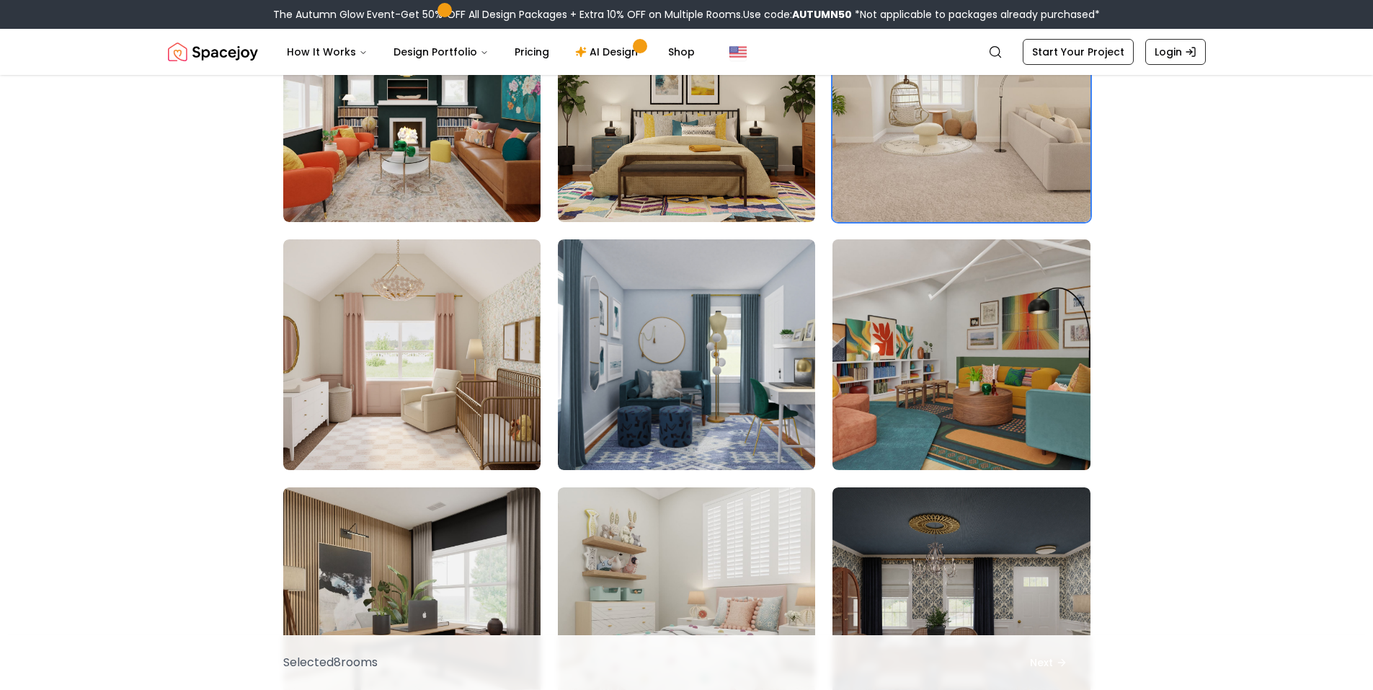
click at [963, 324] on img at bounding box center [961, 355] width 270 height 242
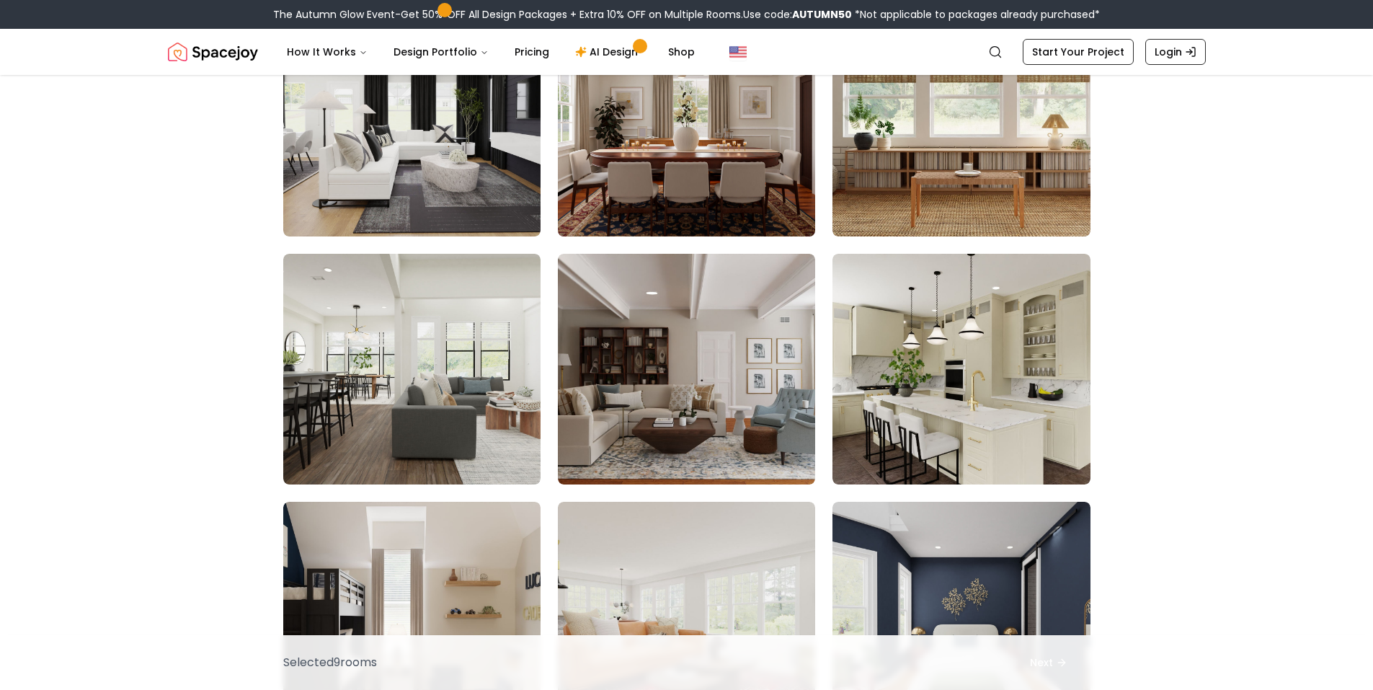
scroll to position [5046, 0]
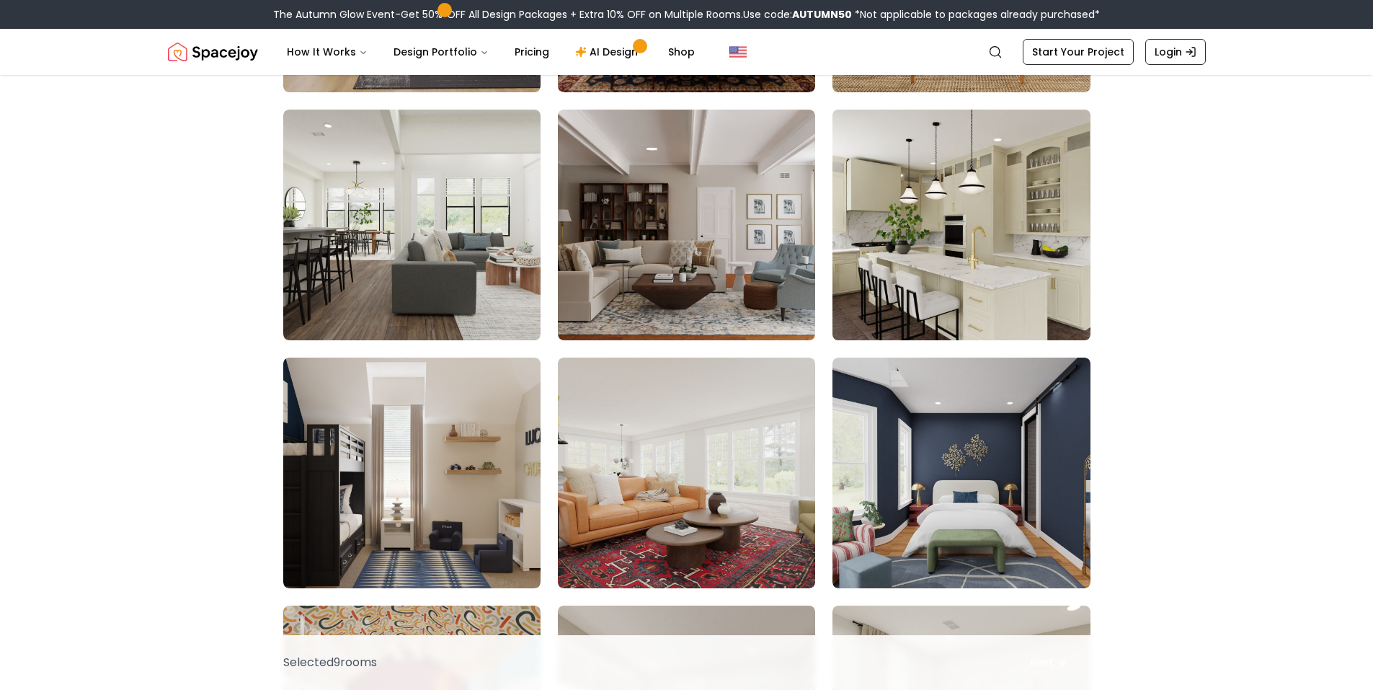
click at [994, 244] on img at bounding box center [961, 225] width 270 height 242
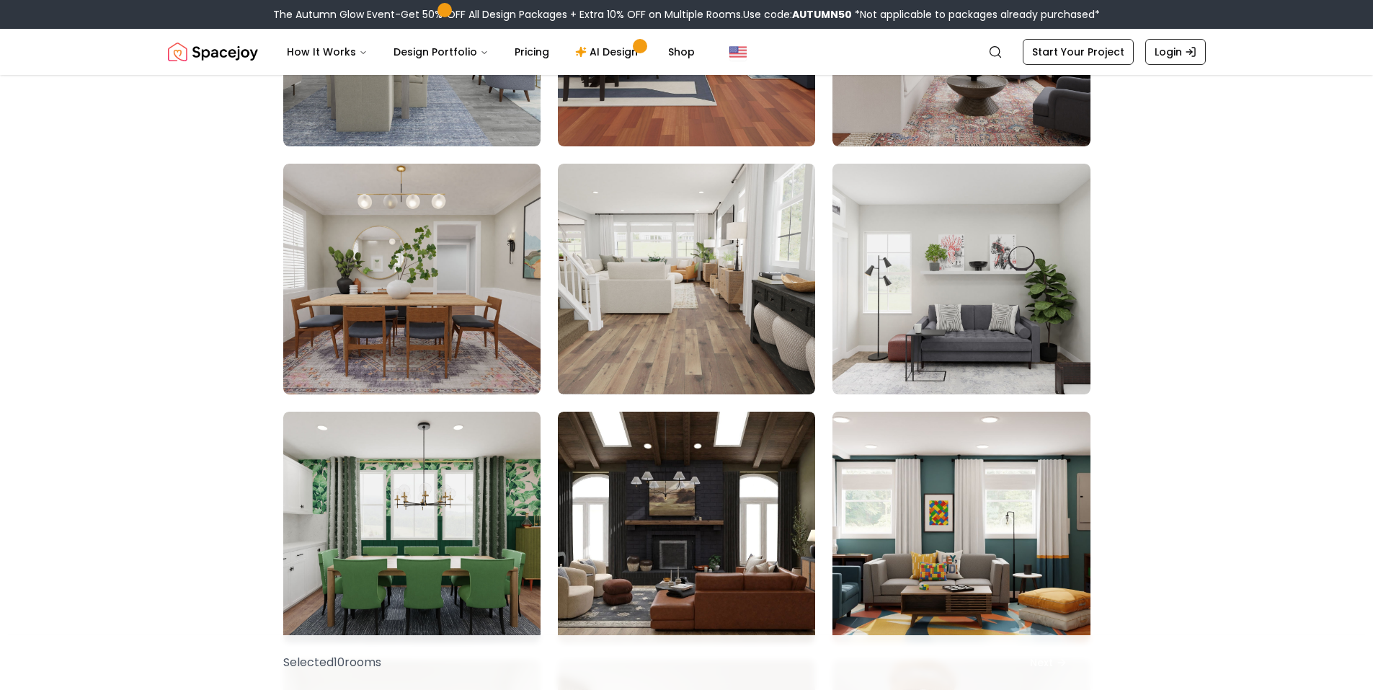
scroll to position [6904, 0]
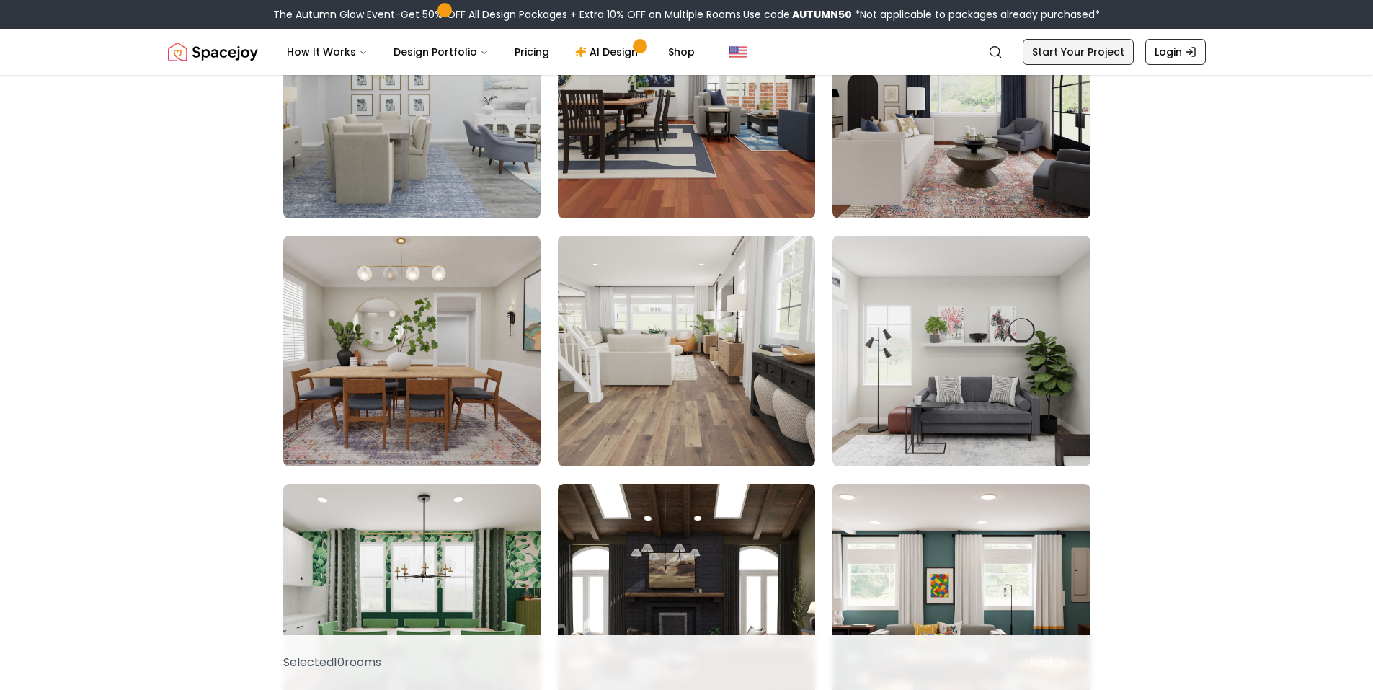
click at [1117, 56] on link "Start Your Project" at bounding box center [1078, 52] width 111 height 26
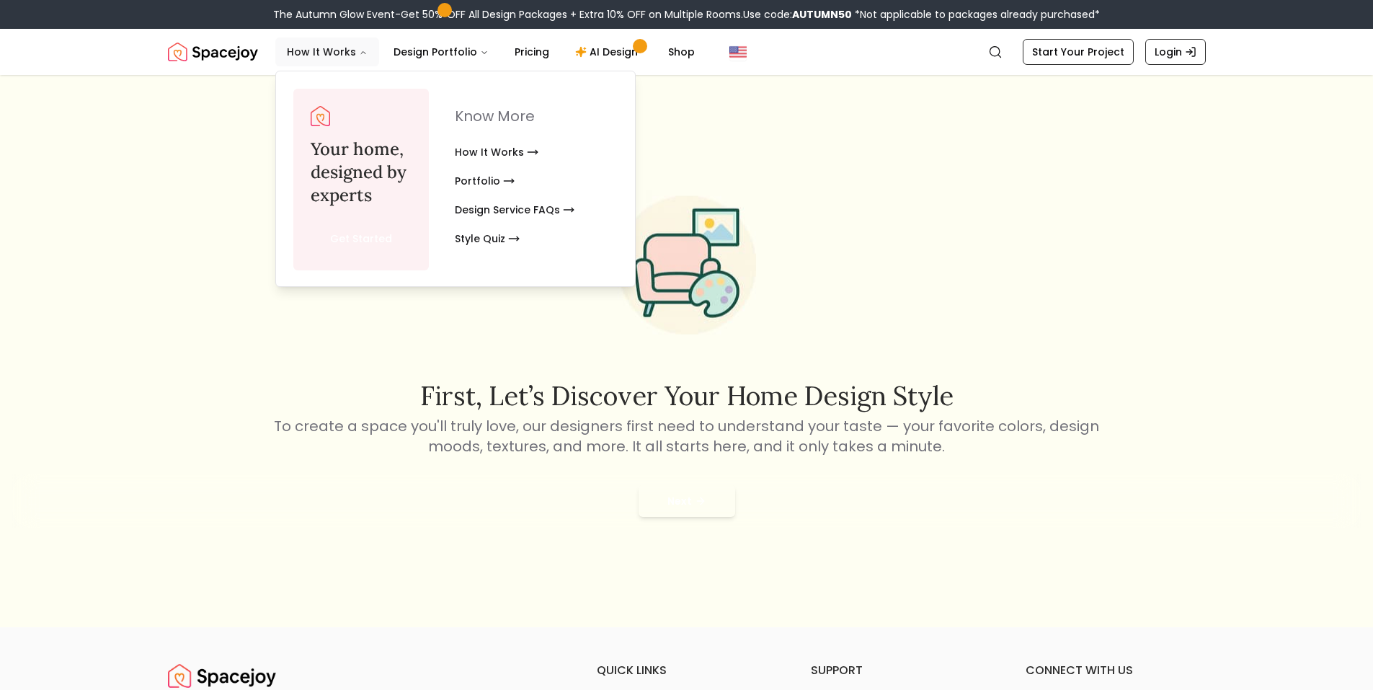
click at [352, 58] on button "How It Works" at bounding box center [327, 51] width 104 height 29
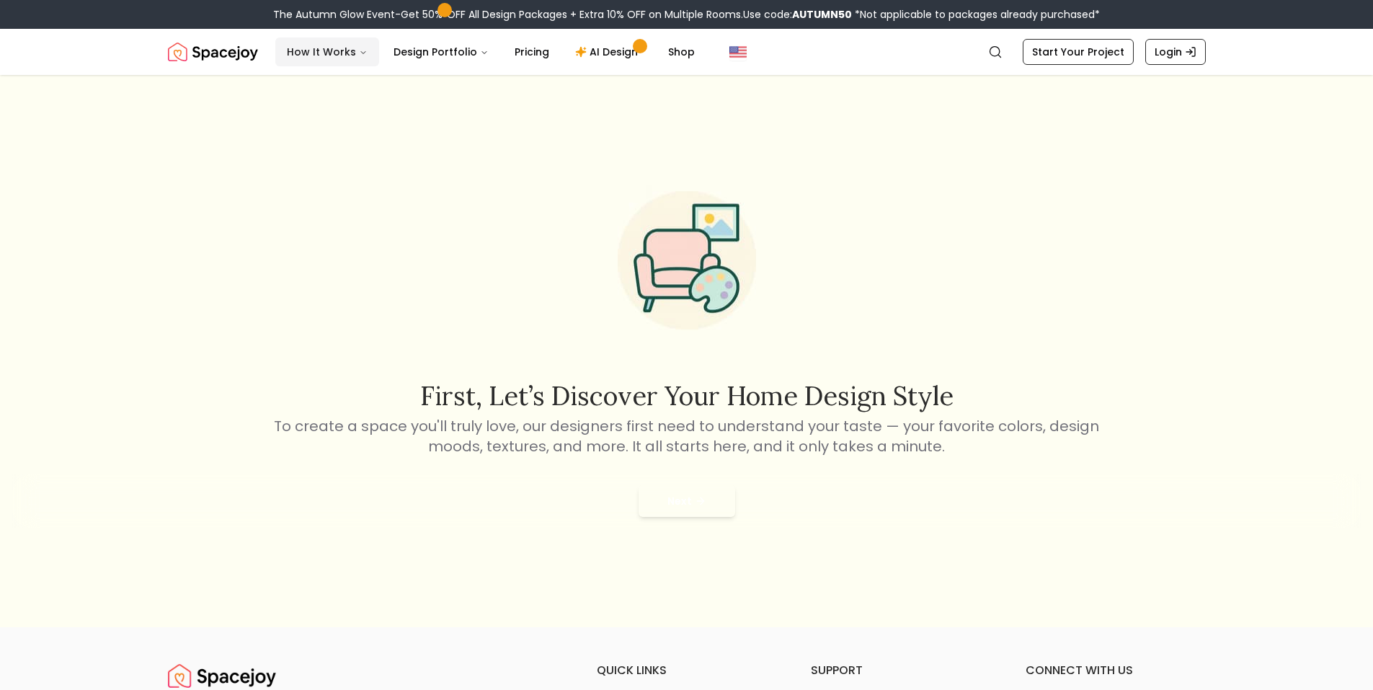
click at [296, 48] on button "How It Works" at bounding box center [327, 51] width 104 height 29
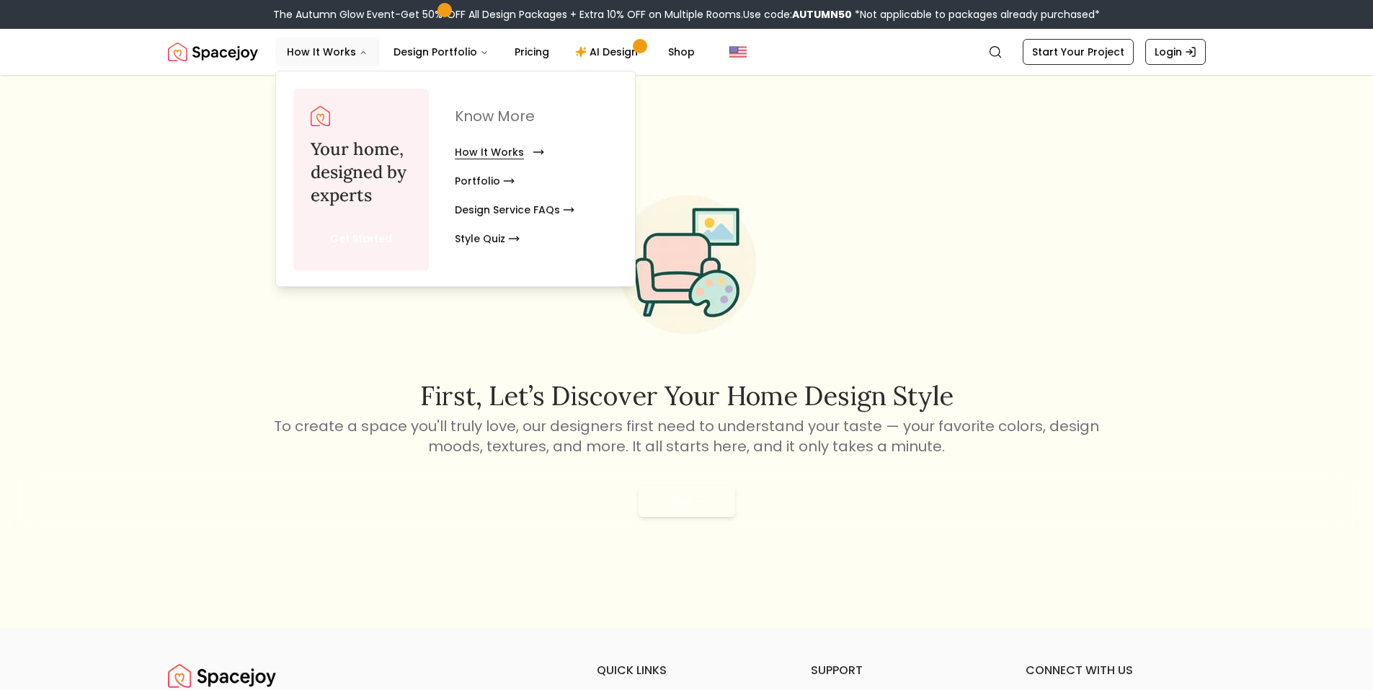
click at [500, 155] on link "How It Works" at bounding box center [497, 152] width 84 height 29
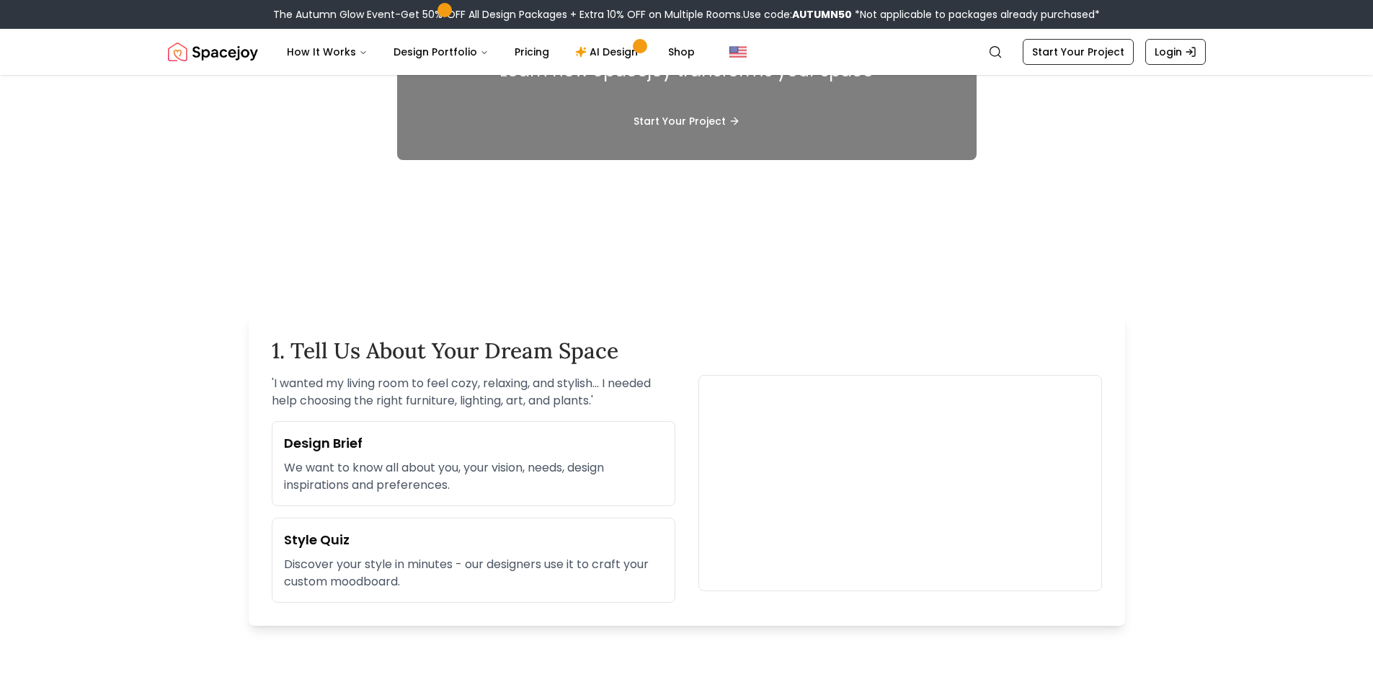
scroll to position [144, 0]
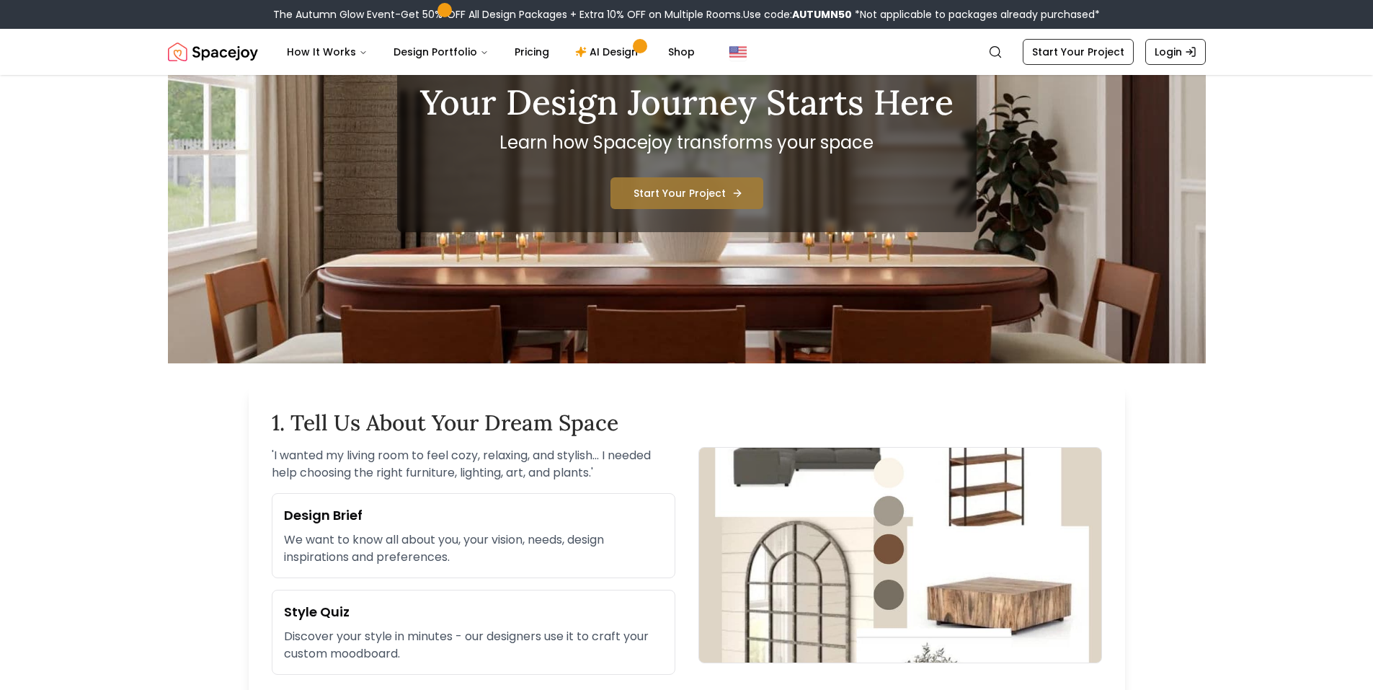
click at [699, 190] on link "Start Your Project" at bounding box center [687, 193] width 153 height 32
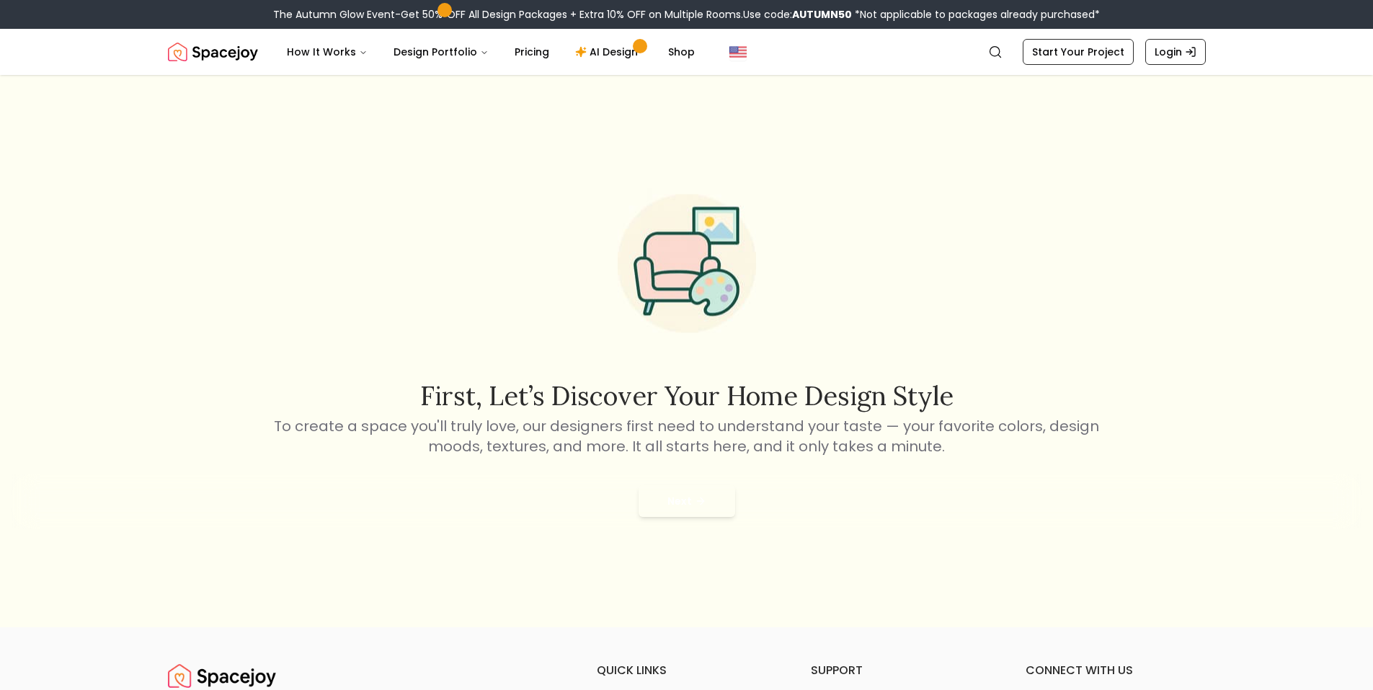
scroll to position [72, 0]
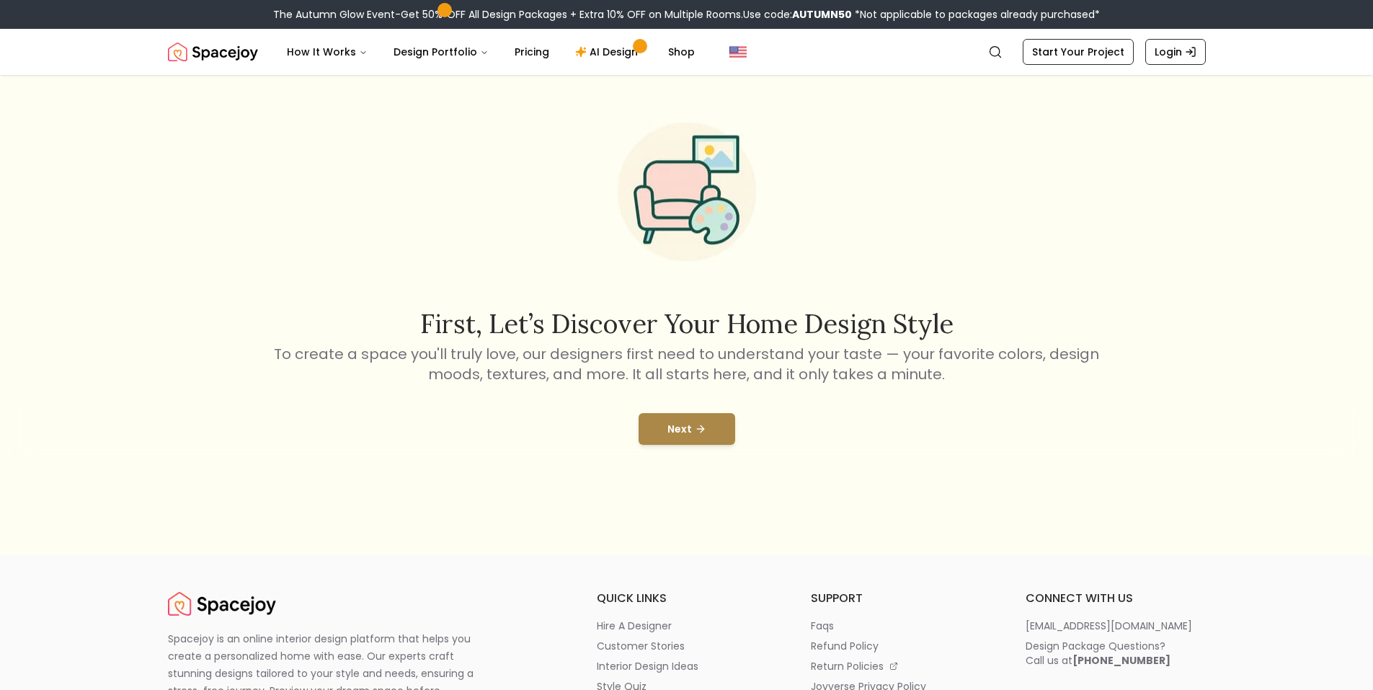
click at [691, 432] on button "Next" at bounding box center [687, 429] width 97 height 32
